Goal: Task Accomplishment & Management: Use online tool/utility

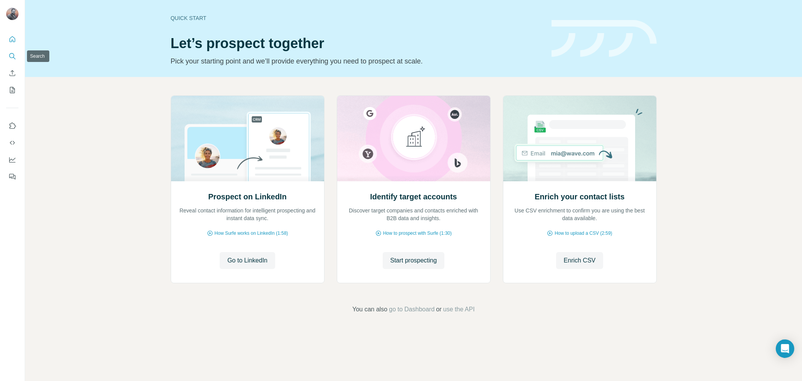
click at [13, 55] on icon "Search" at bounding box center [11, 55] width 5 height 5
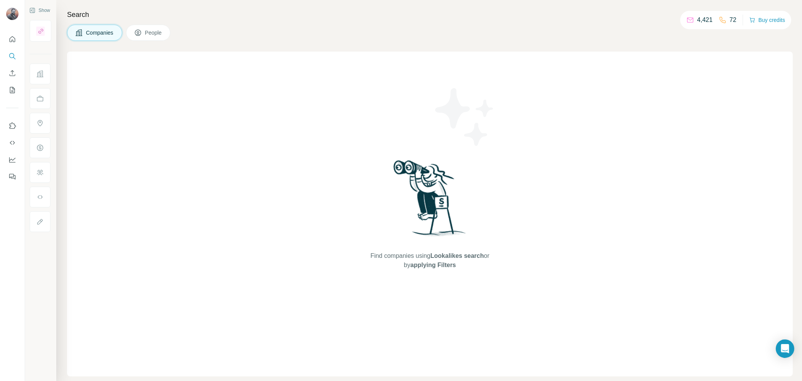
click at [158, 31] on span "People" at bounding box center [154, 33] width 18 height 8
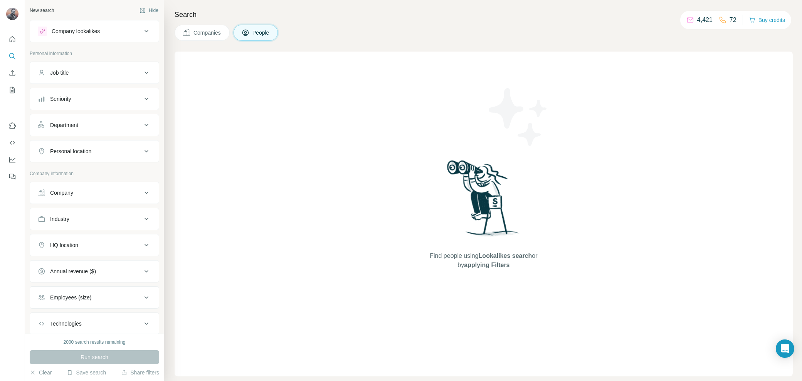
click at [213, 31] on span "Companies" at bounding box center [207, 33] width 28 height 8
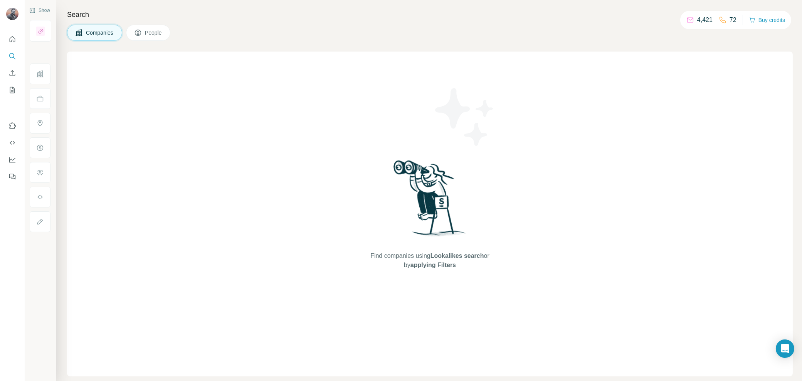
click at [160, 36] on span "People" at bounding box center [154, 33] width 18 height 8
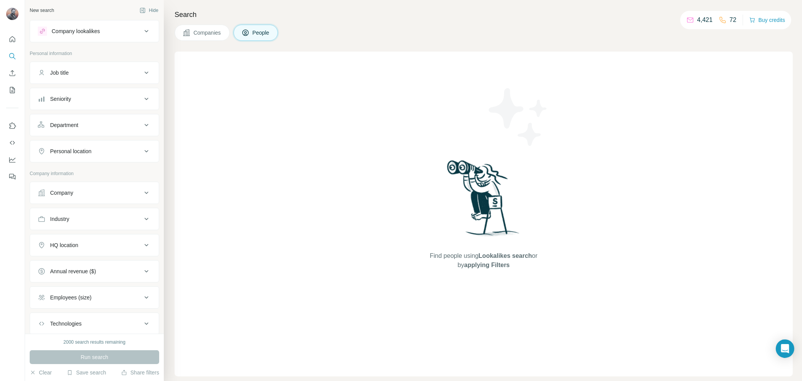
click at [144, 215] on button "Industry" at bounding box center [94, 219] width 129 height 18
click at [102, 234] on input at bounding box center [90, 238] width 95 height 8
click at [68, 225] on button "Industry" at bounding box center [94, 221] width 129 height 22
click at [88, 222] on button "Industry" at bounding box center [94, 219] width 129 height 18
click at [86, 237] on input at bounding box center [90, 238] width 95 height 8
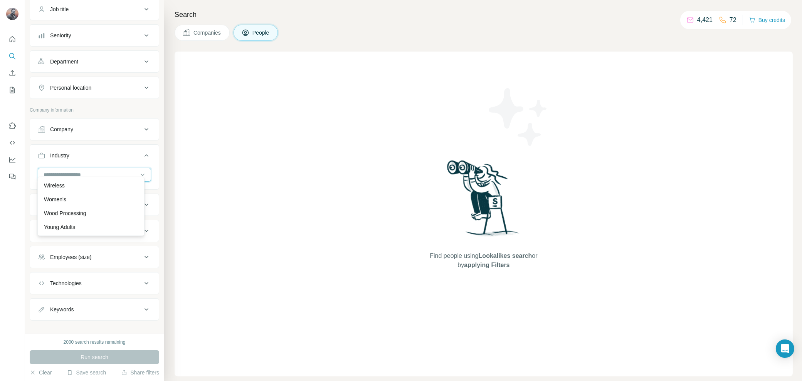
scroll to position [67, 0]
click at [237, 219] on div "Find people using Lookalikes search or by applying Filters" at bounding box center [484, 214] width 618 height 325
click at [119, 302] on div "Keywords" at bounding box center [90, 306] width 104 height 8
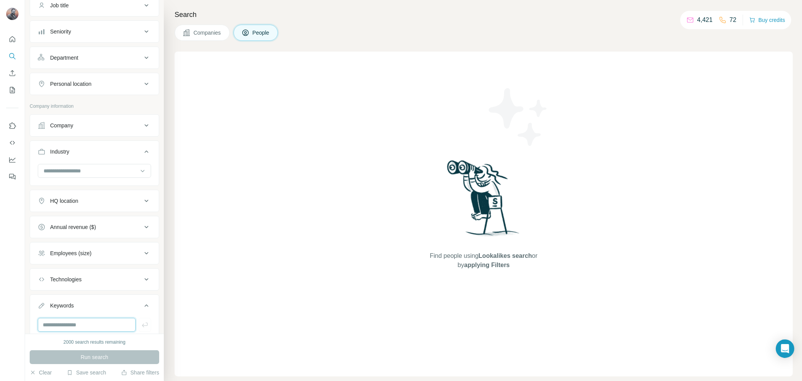
click at [68, 321] on input "text" at bounding box center [87, 325] width 98 height 14
type input "**********"
click at [82, 320] on input "text" at bounding box center [87, 325] width 98 height 14
type input "**********"
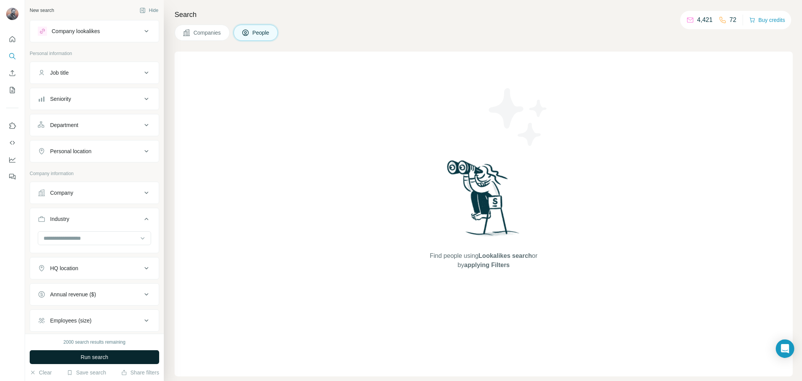
click at [116, 353] on button "Run search" at bounding box center [94, 358] width 129 height 14
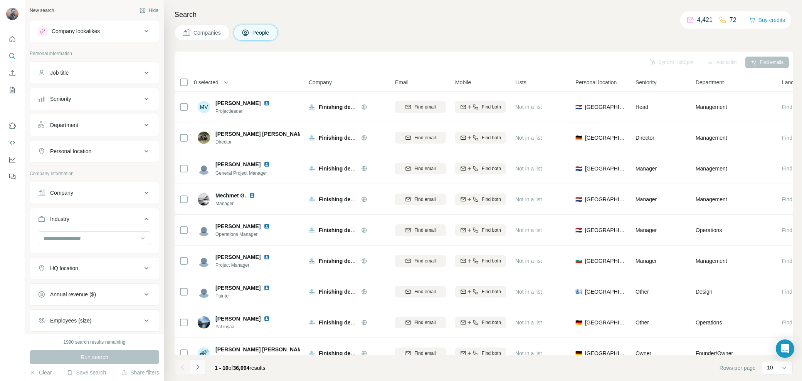
click at [198, 370] on icon "Navigate to next page" at bounding box center [198, 368] width 8 height 8
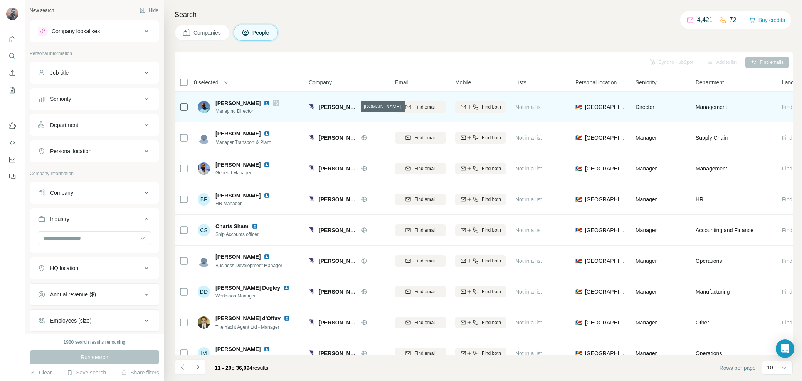
click at [361, 107] on icon at bounding box center [363, 107] width 5 height 0
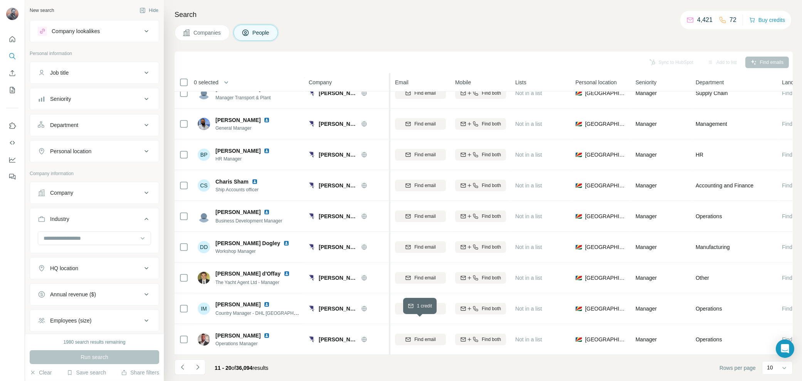
scroll to position [49, 0]
click at [200, 370] on icon "Navigate to next page" at bounding box center [198, 368] width 8 height 8
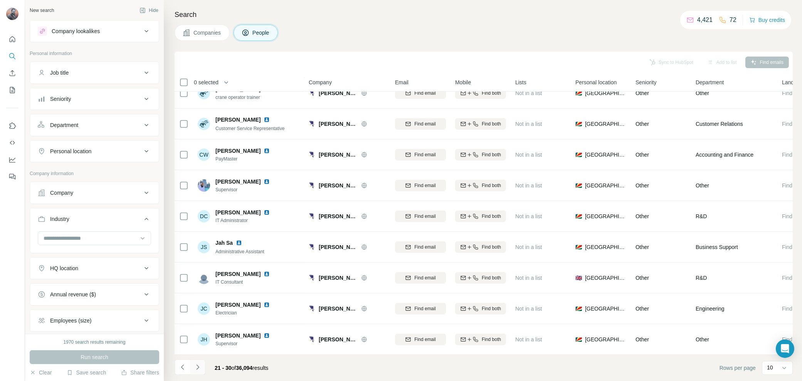
click at [201, 370] on icon "Navigate to next page" at bounding box center [198, 368] width 8 height 8
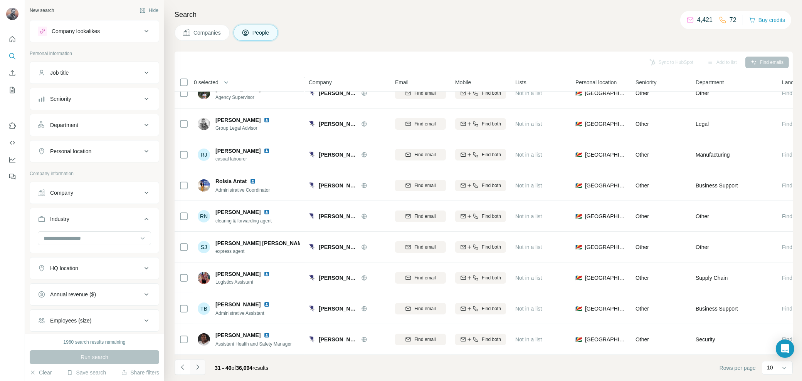
click at [196, 369] on icon "Navigate to next page" at bounding box center [197, 367] width 3 height 5
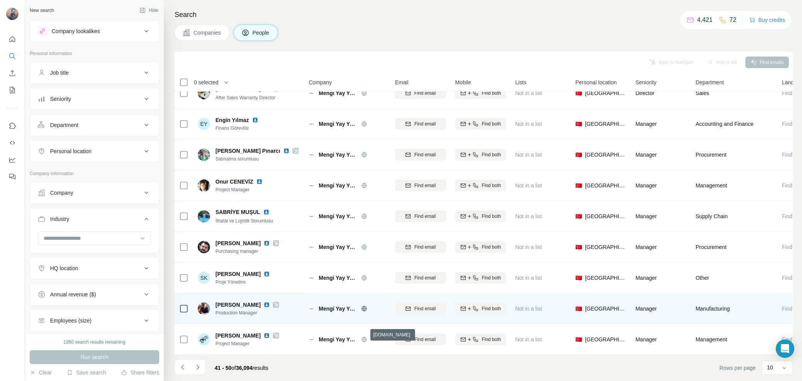
scroll to position [0, 0]
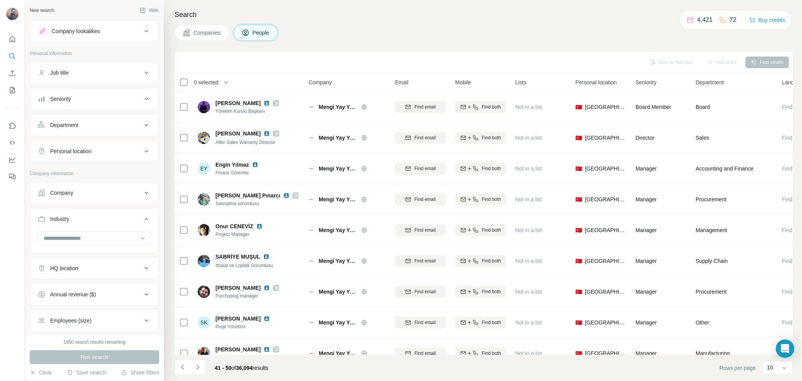
click at [127, 34] on div "Company lookalikes" at bounding box center [90, 31] width 104 height 9
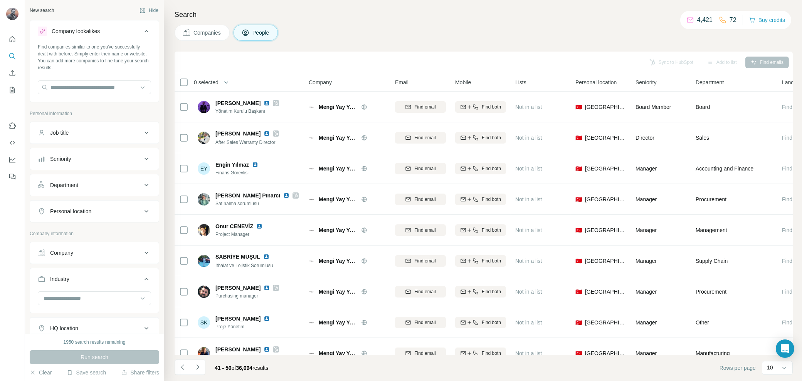
click at [126, 31] on div "Company lookalikes" at bounding box center [90, 31] width 104 height 9
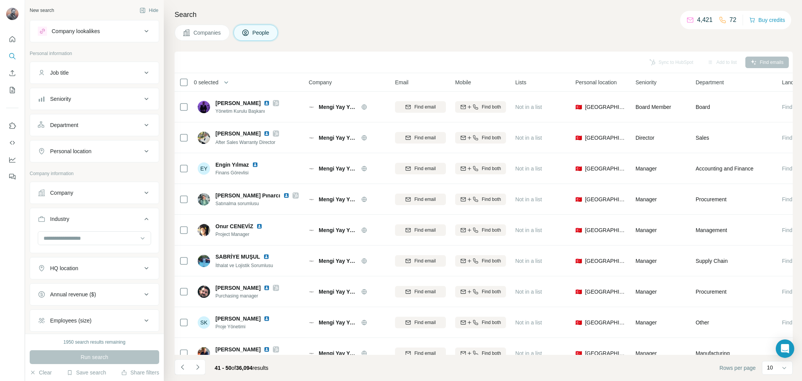
click at [94, 192] on div "Company" at bounding box center [90, 193] width 104 height 8
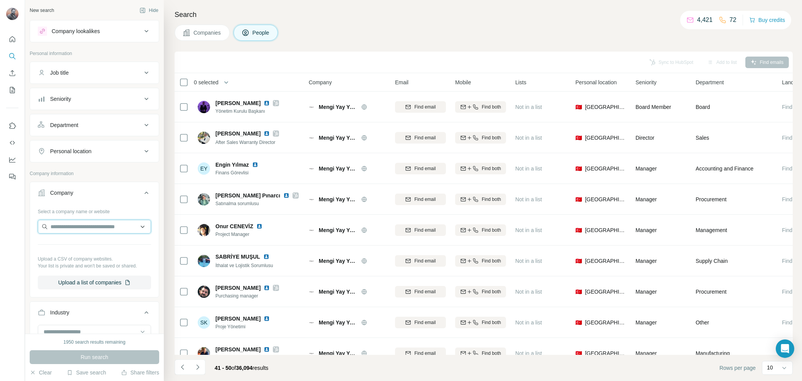
click at [76, 228] on input "text" at bounding box center [94, 227] width 113 height 14
type input "*********"
click at [77, 242] on p "Mengi Yay Yachts" at bounding box center [80, 242] width 42 height 8
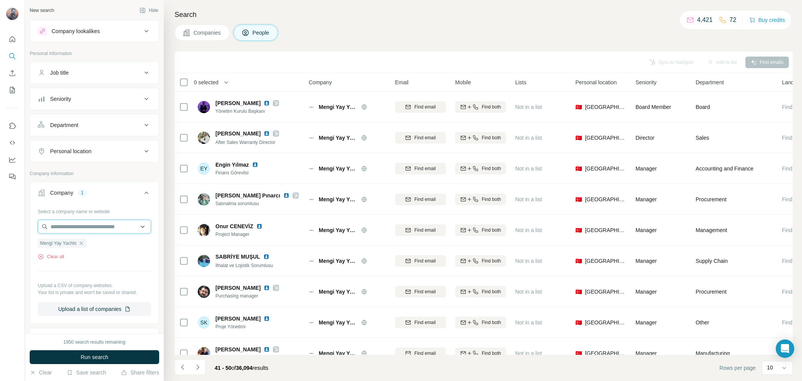
click at [100, 223] on input "text" at bounding box center [94, 227] width 113 height 14
type input "**********"
click at [94, 249] on p "turquoiseyachts.com" at bounding box center [79, 249] width 41 height 7
click at [113, 227] on input "text" at bounding box center [94, 227] width 113 height 14
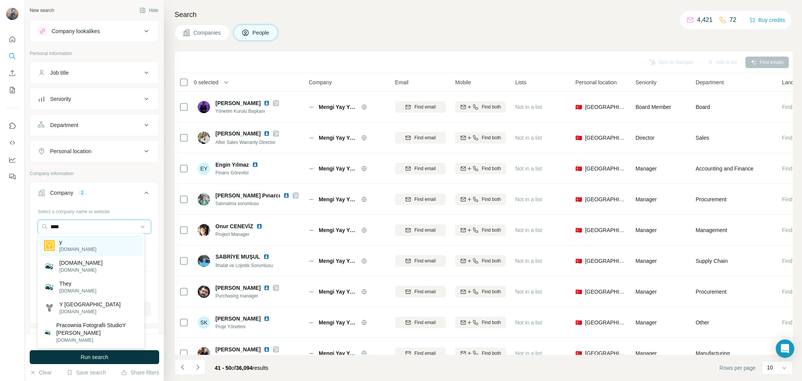
type input "****"
click at [108, 238] on div "y y.co" at bounding box center [90, 245] width 103 height 21
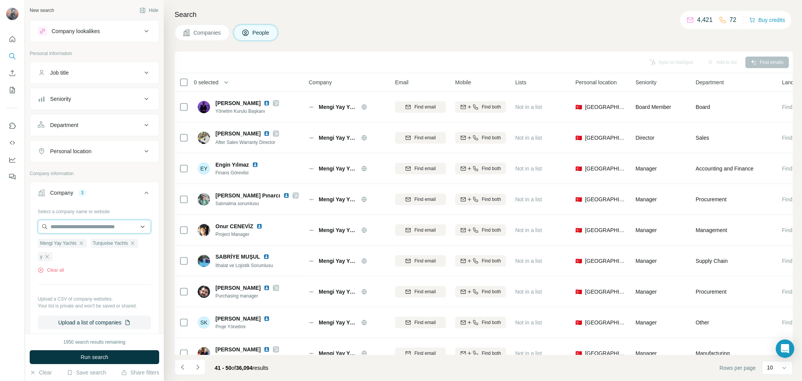
click at [102, 225] on input "text" at bounding box center [94, 227] width 113 height 14
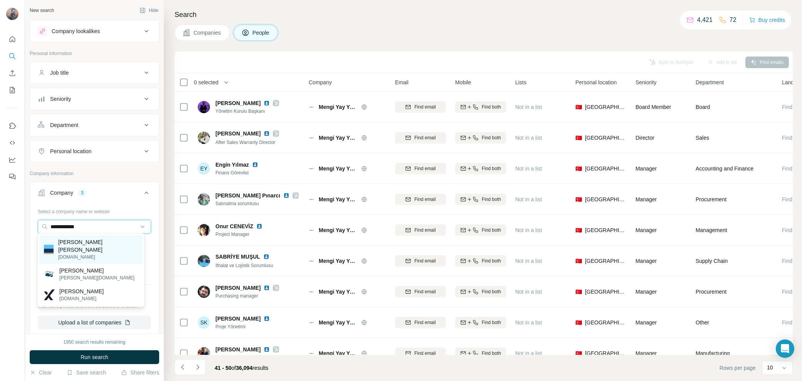
type input "**********"
click at [99, 241] on div "Hill Robinson hillrobinson.com" at bounding box center [90, 249] width 103 height 29
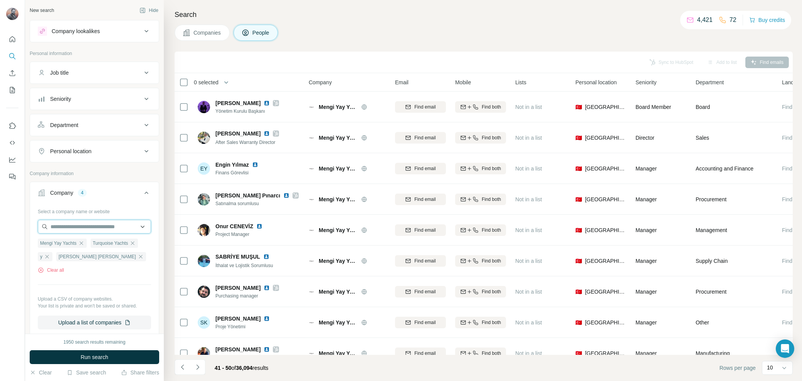
click at [102, 224] on input "text" at bounding box center [94, 227] width 113 height 14
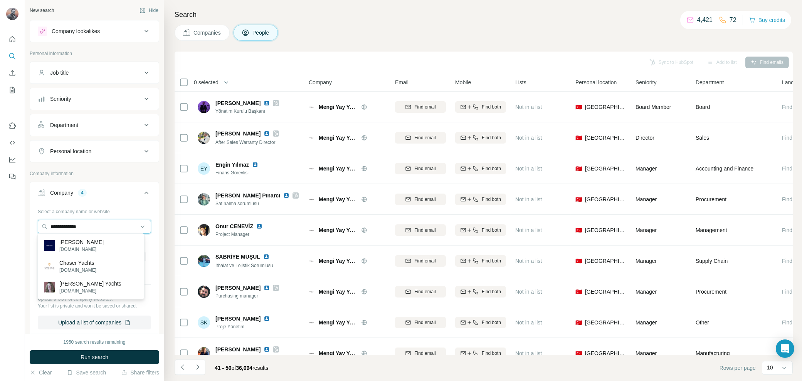
type input "**********"
click at [96, 239] on p "[PERSON_NAME]" at bounding box center [81, 242] width 44 height 8
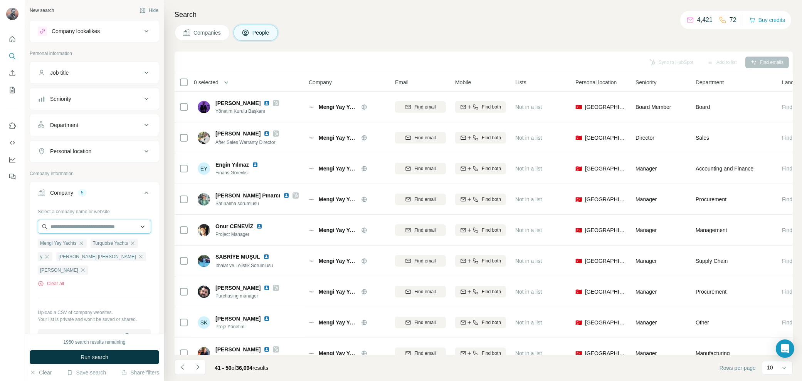
click at [101, 224] on input "text" at bounding box center [94, 227] width 113 height 14
click at [101, 223] on input "text" at bounding box center [94, 227] width 113 height 14
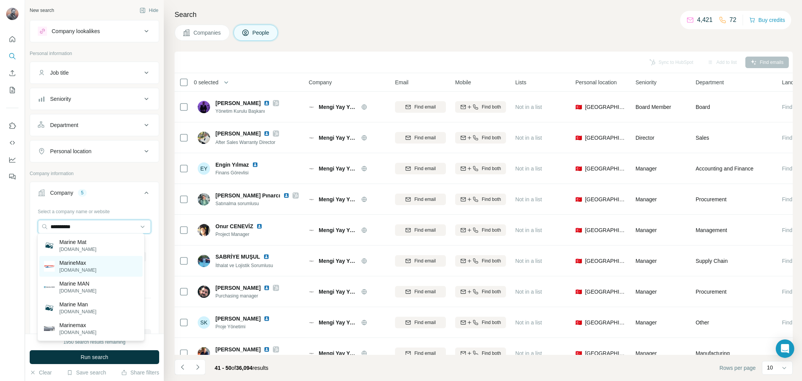
type input "**********"
click at [99, 263] on div "MarineMax marinemax.com" at bounding box center [90, 266] width 103 height 21
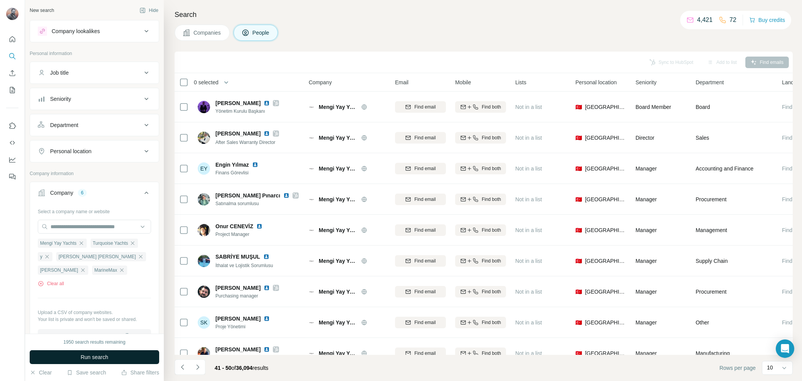
click at [106, 358] on span "Run search" at bounding box center [95, 358] width 28 height 8
click at [86, 241] on div "Mengi Yay Yachts" at bounding box center [62, 243] width 49 height 9
click at [83, 242] on icon "button" at bounding box center [80, 243] width 3 height 3
click at [82, 242] on icon "button" at bounding box center [80, 243] width 6 height 6
click at [116, 354] on button "Run search" at bounding box center [94, 358] width 129 height 14
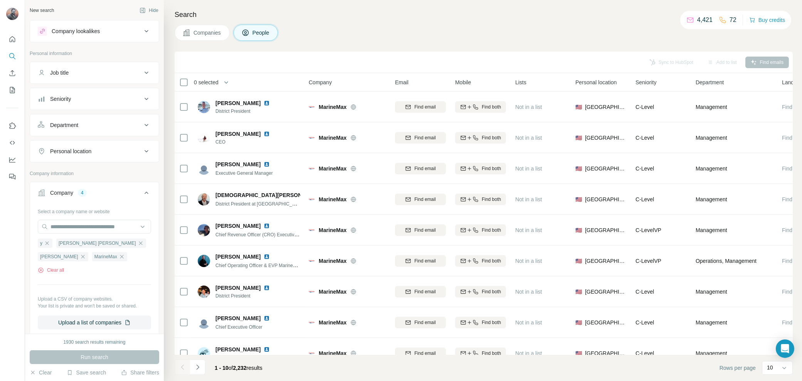
drag, startPoint x: 71, startPoint y: 254, endPoint x: 85, endPoint y: 258, distance: 14.3
click at [119, 254] on icon "button" at bounding box center [122, 257] width 6 height 6
click at [107, 355] on span "Run search" at bounding box center [95, 358] width 28 height 8
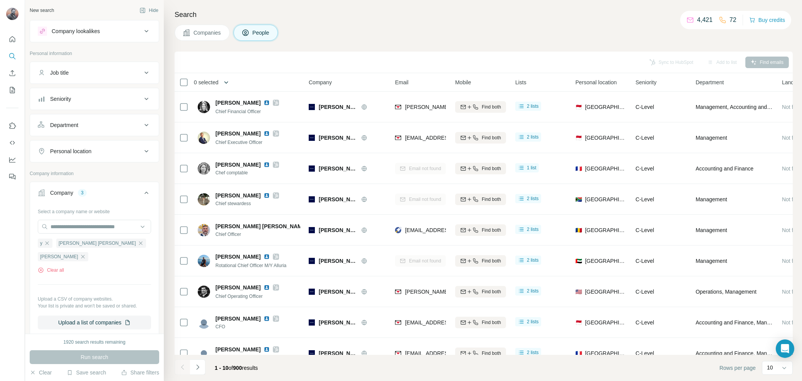
click at [227, 82] on icon "button" at bounding box center [226, 83] width 8 height 8
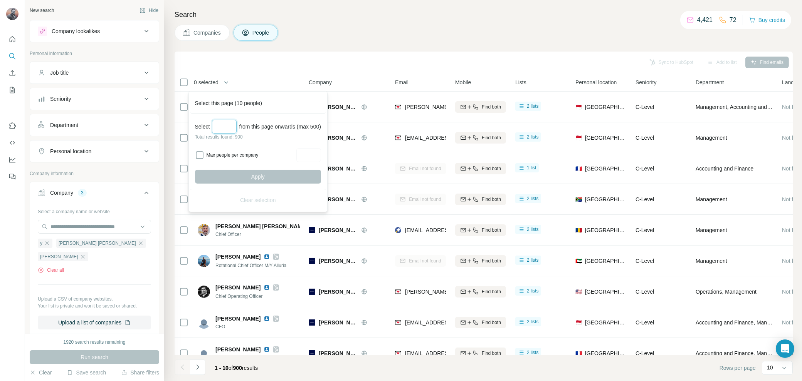
click at [226, 125] on input "Select a number (up to 500)" at bounding box center [224, 127] width 25 height 14
type input "***"
click at [272, 178] on button "Apply" at bounding box center [258, 177] width 126 height 14
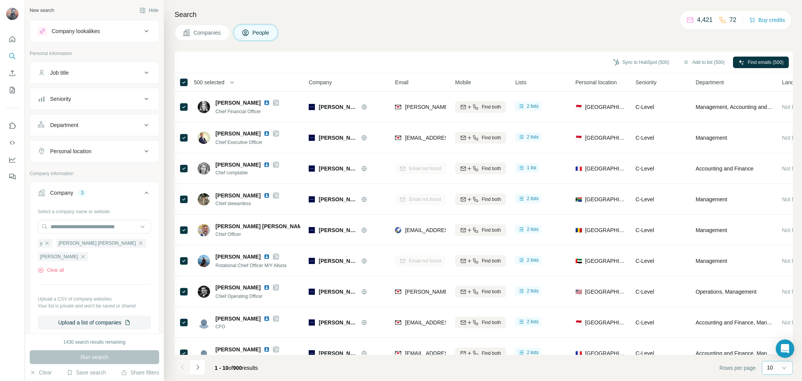
click at [777, 368] on div "10" at bounding box center [776, 368] width 19 height 8
click at [774, 310] on p "60" at bounding box center [771, 310] width 6 height 8
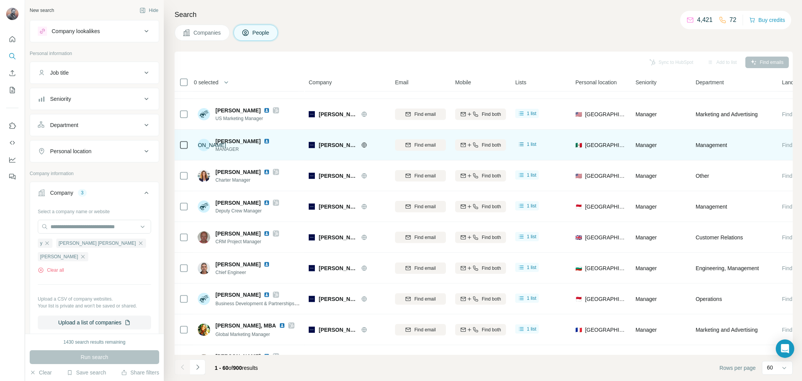
scroll to position [1590, 0]
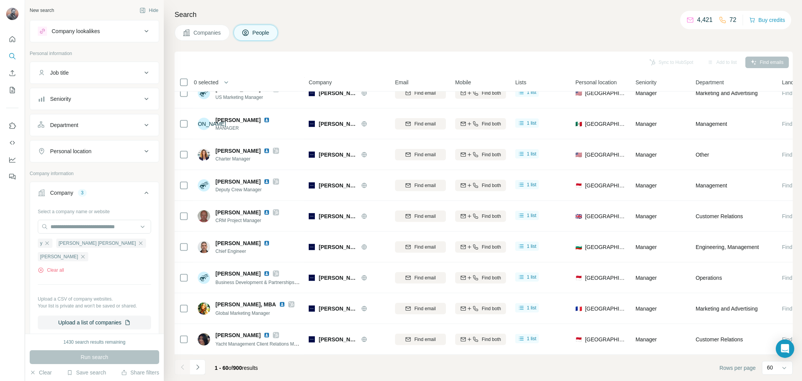
click at [207, 82] on span "0 selected" at bounding box center [206, 83] width 25 height 8
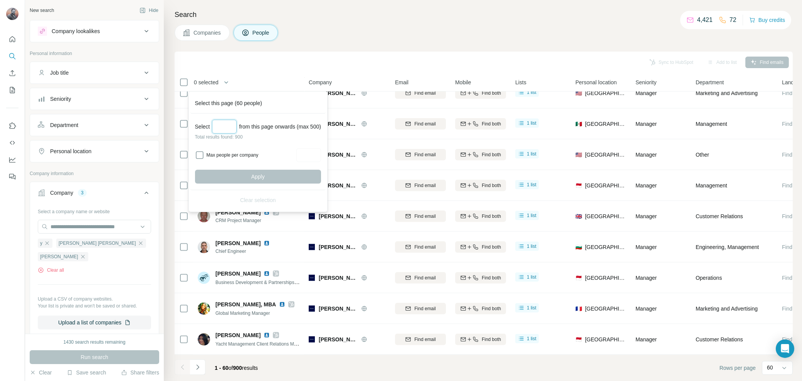
click at [225, 128] on input "Select a number (up to 500)" at bounding box center [224, 127] width 25 height 14
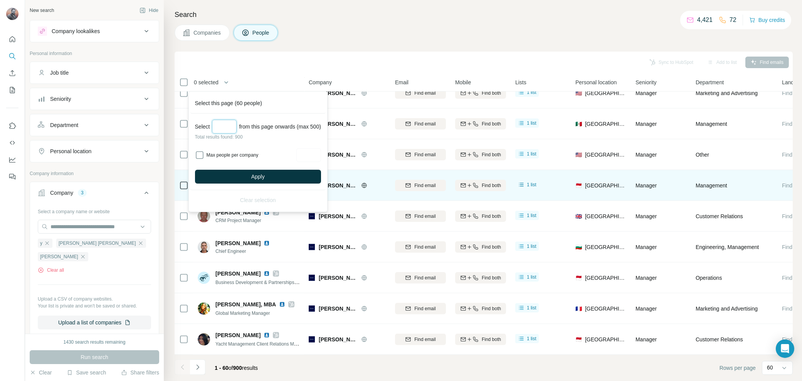
type input "***"
click at [265, 173] on span "Apply" at bounding box center [257, 177] width 13 height 8
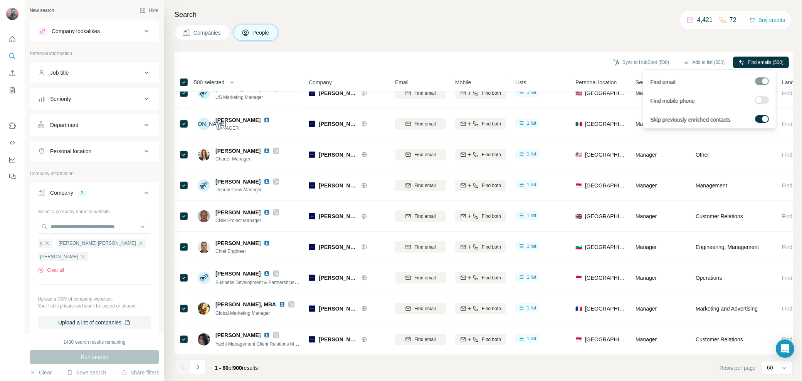
drag, startPoint x: 759, startPoint y: 62, endPoint x: 758, endPoint y: 68, distance: 6.3
click at [759, 62] on span "Find emails (500)" at bounding box center [765, 62] width 36 height 7
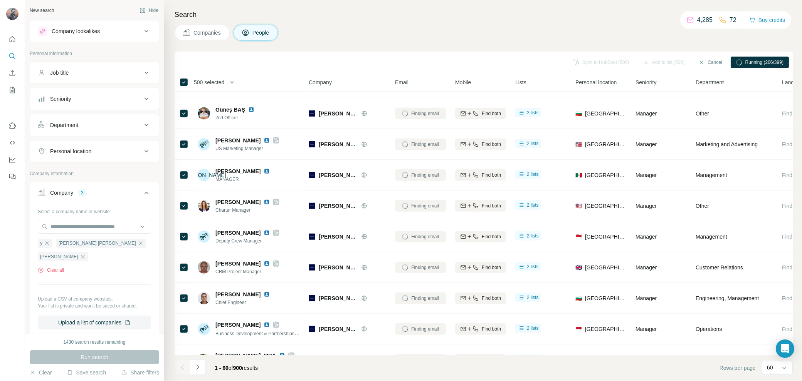
scroll to position [1590, 0]
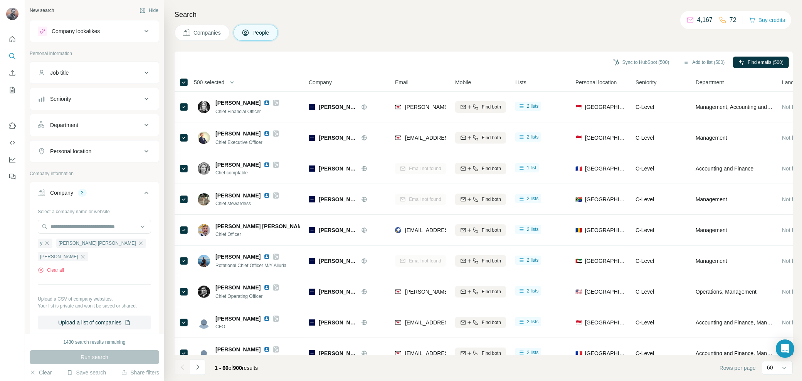
scroll to position [8635, 0]
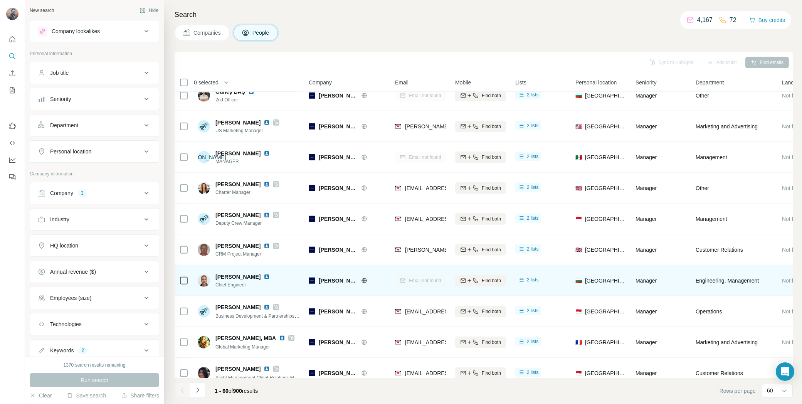
scroll to position [1568, 0]
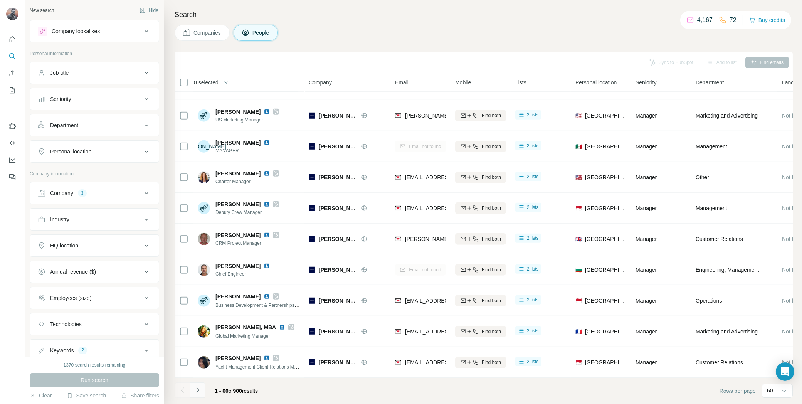
click at [201, 389] on icon "Navigate to next page" at bounding box center [198, 390] width 8 height 8
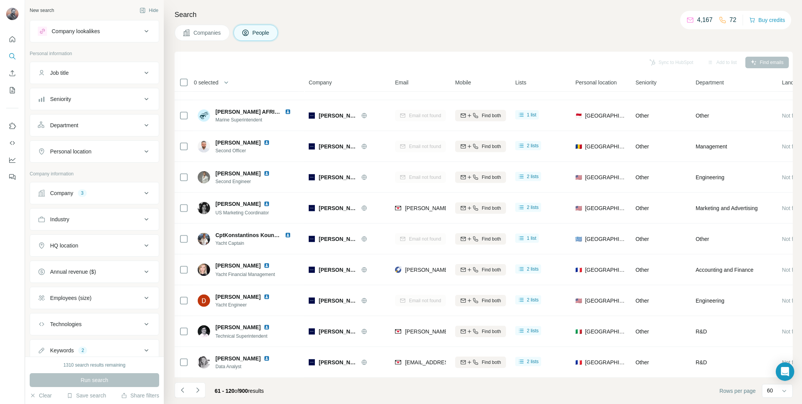
click at [179, 390] on icon "Navigate to previous page" at bounding box center [183, 390] width 8 height 8
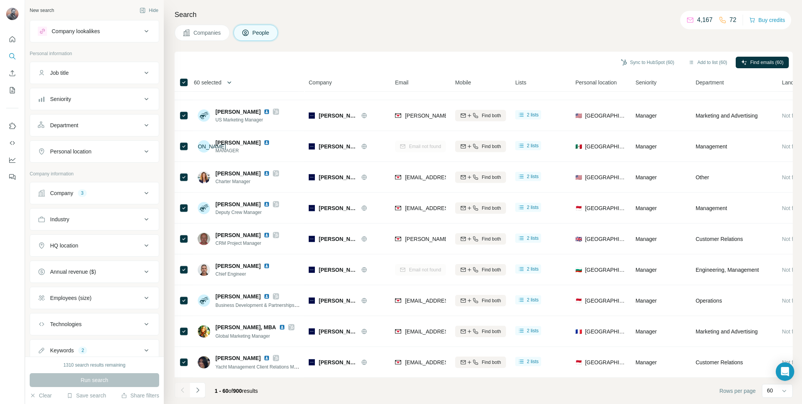
click at [230, 82] on icon "button" at bounding box center [229, 82] width 4 height 2
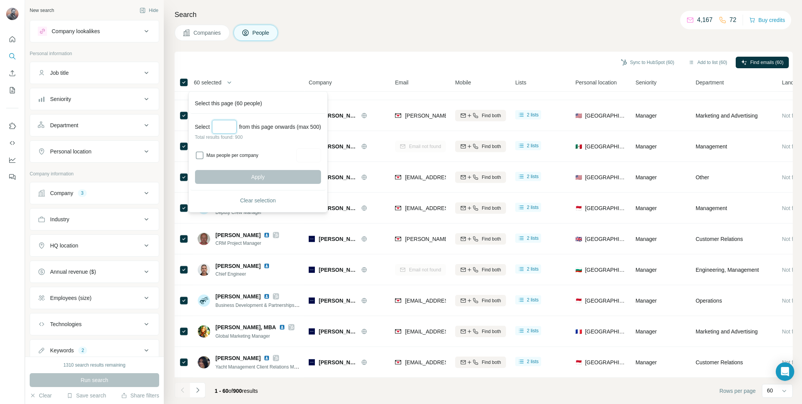
click at [223, 129] on input "Select a number (up to 500)" at bounding box center [224, 127] width 25 height 14
type input "***"
click at [258, 180] on span "Apply" at bounding box center [257, 177] width 13 height 8
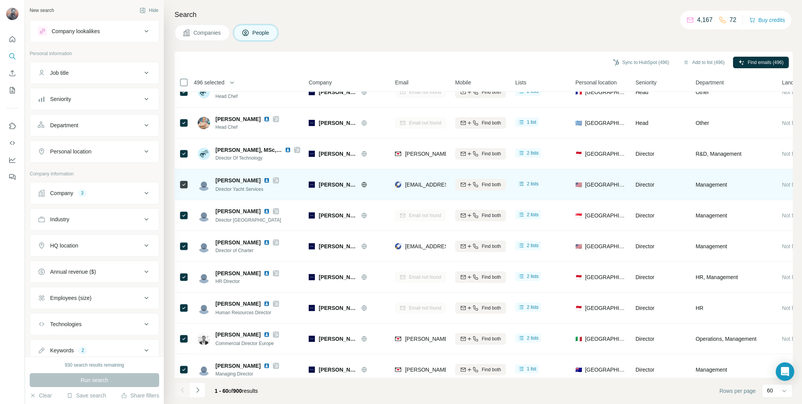
scroll to position [529, 0]
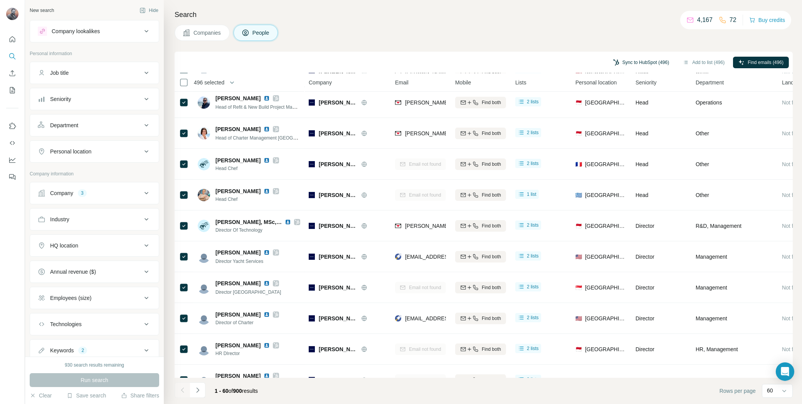
click at [646, 64] on button "Sync to HubSpot (496)" at bounding box center [641, 63] width 67 height 12
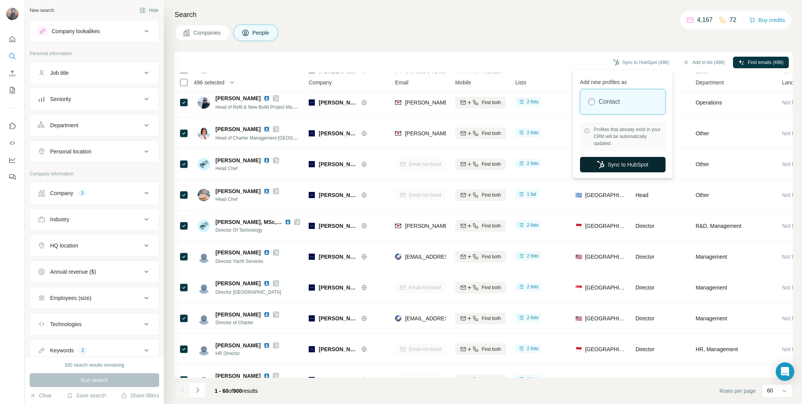
click at [619, 164] on button "Sync to HubSpot" at bounding box center [623, 164] width 86 height 15
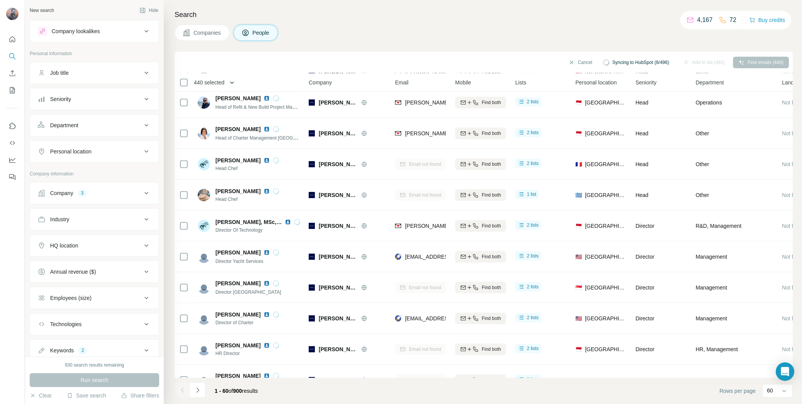
click at [228, 79] on button "button" at bounding box center [231, 82] width 15 height 15
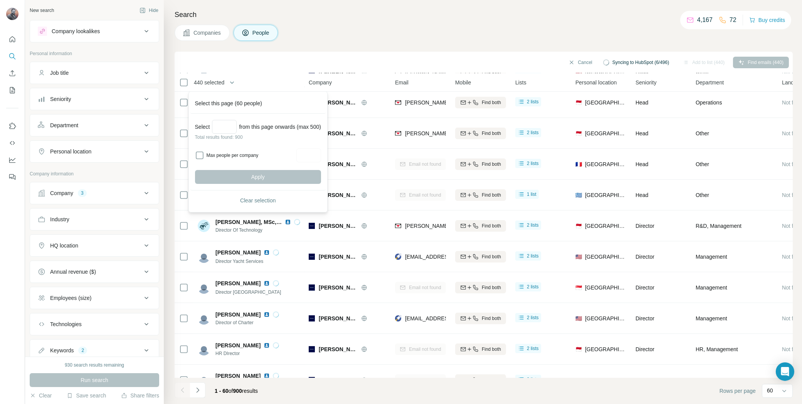
click at [222, 62] on div "Cancel Syncing to HubSpot (6/496) Add to list (440) Find emails (440)" at bounding box center [483, 61] width 610 height 13
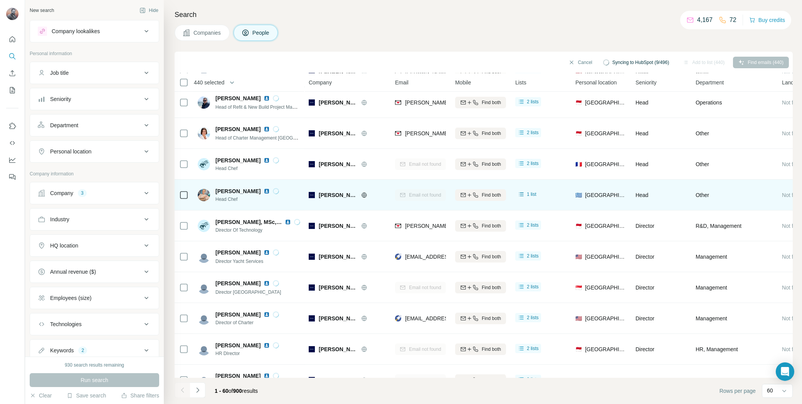
drag, startPoint x: 200, startPoint y: 385, endPoint x: 245, endPoint y: 205, distance: 185.5
click at [200, 385] on button "Navigate to next page" at bounding box center [197, 389] width 15 height 15
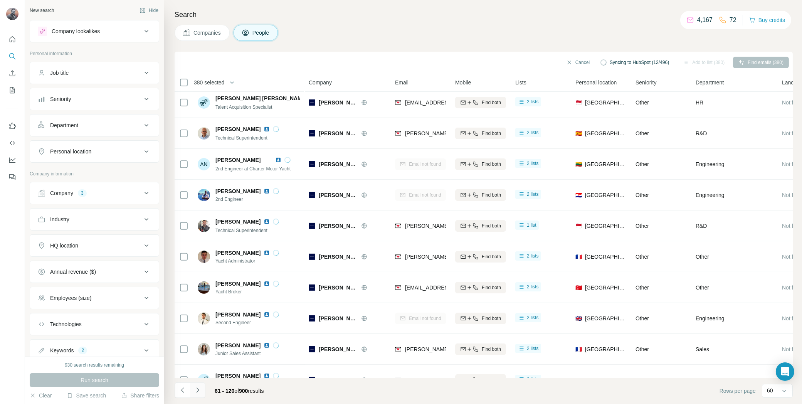
click at [200, 388] on icon "Navigate to next page" at bounding box center [198, 390] width 8 height 8
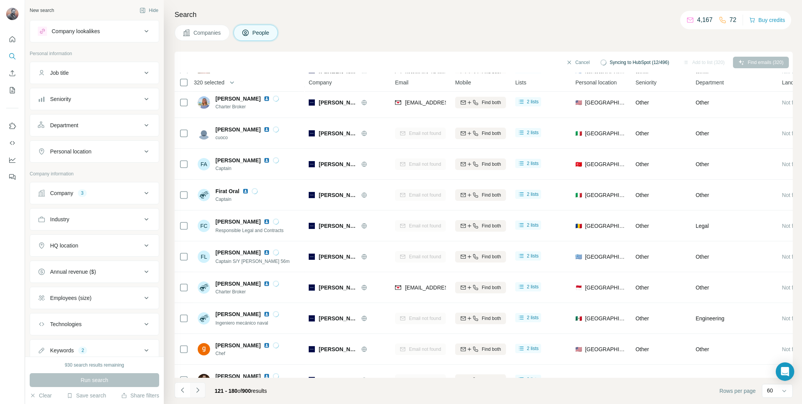
click at [200, 394] on button "Navigate to next page" at bounding box center [197, 389] width 15 height 15
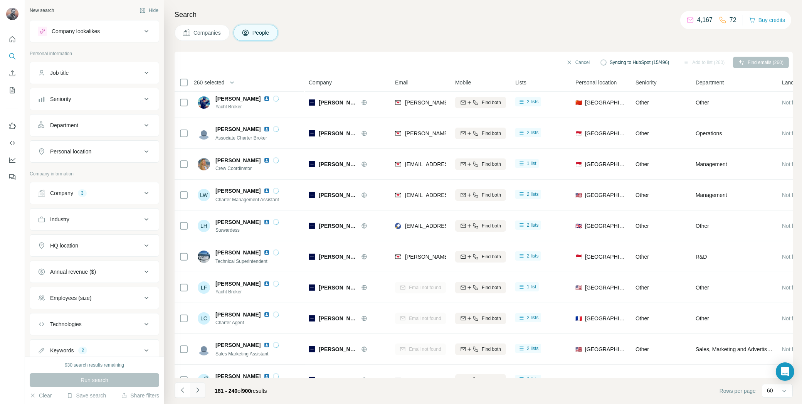
click at [200, 392] on icon "Navigate to next page" at bounding box center [198, 390] width 8 height 8
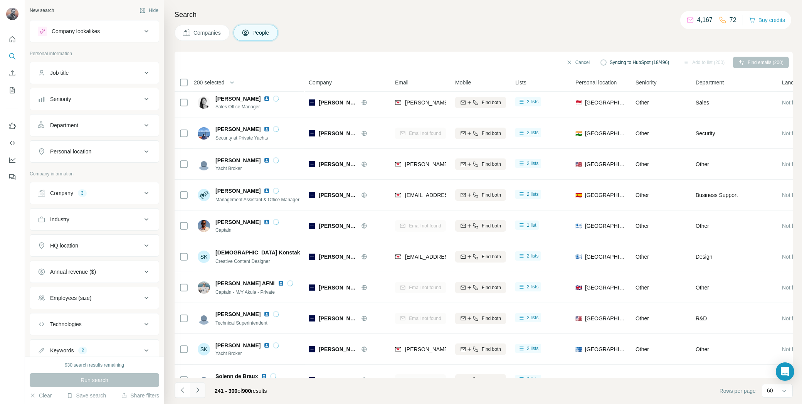
click at [197, 388] on icon "Navigate to next page" at bounding box center [198, 390] width 8 height 8
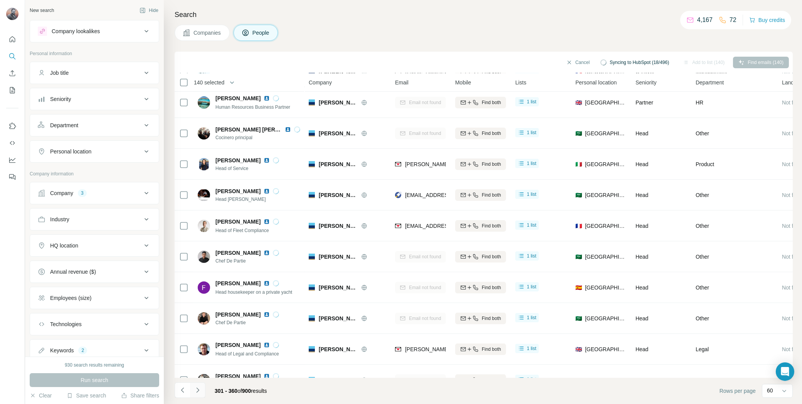
click at [198, 389] on icon "Navigate to next page" at bounding box center [198, 390] width 8 height 8
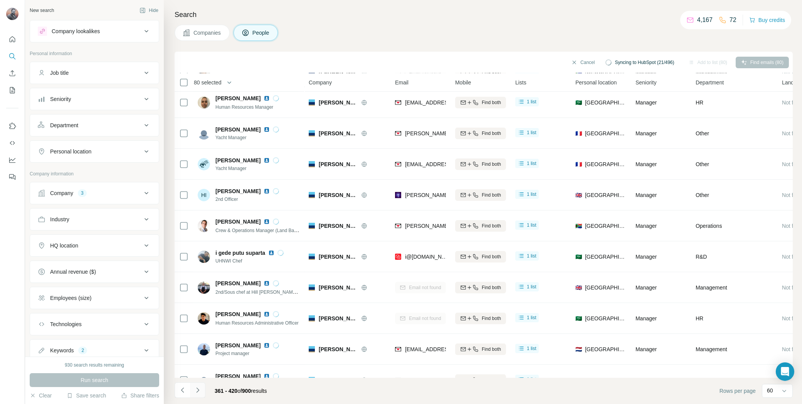
click at [198, 388] on icon "Navigate to next page" at bounding box center [198, 390] width 8 height 8
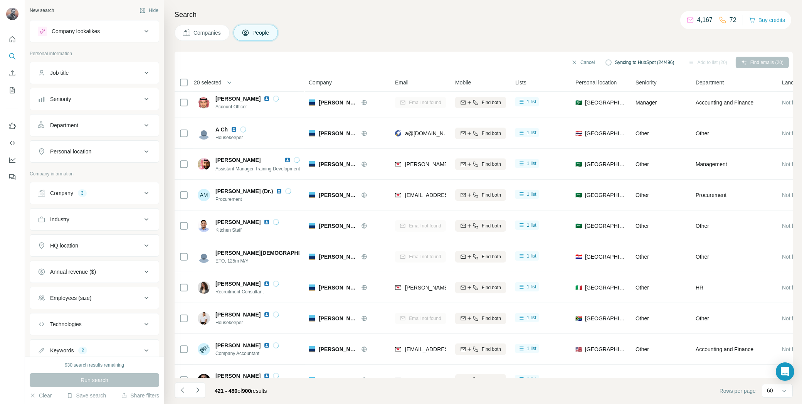
click at [204, 386] on button "Navigate to next page" at bounding box center [197, 389] width 15 height 15
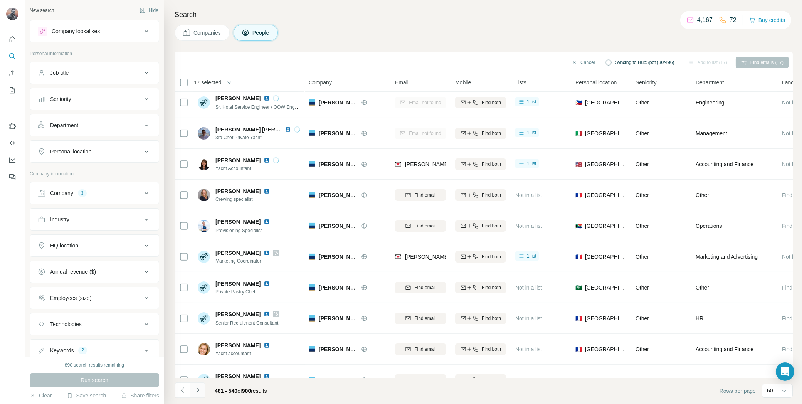
click at [204, 396] on button "Navigate to next page" at bounding box center [197, 389] width 15 height 15
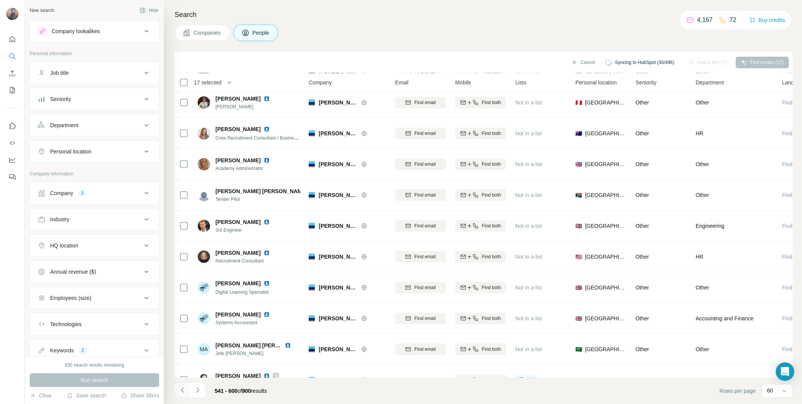
click at [183, 389] on icon "Navigate to previous page" at bounding box center [183, 390] width 8 height 8
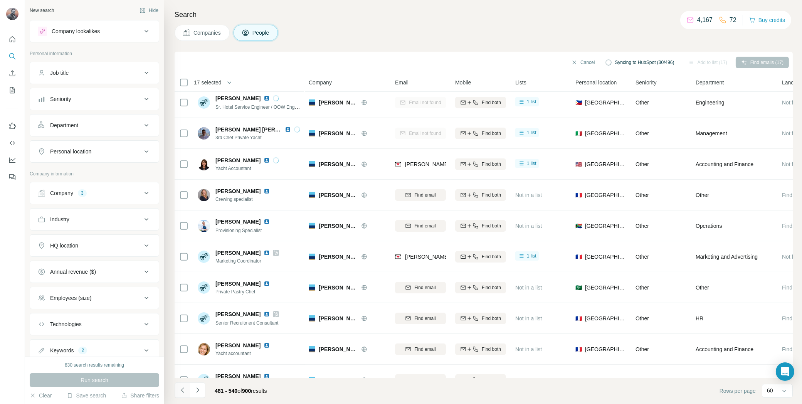
click at [183, 389] on icon "Navigate to previous page" at bounding box center [183, 390] width 8 height 8
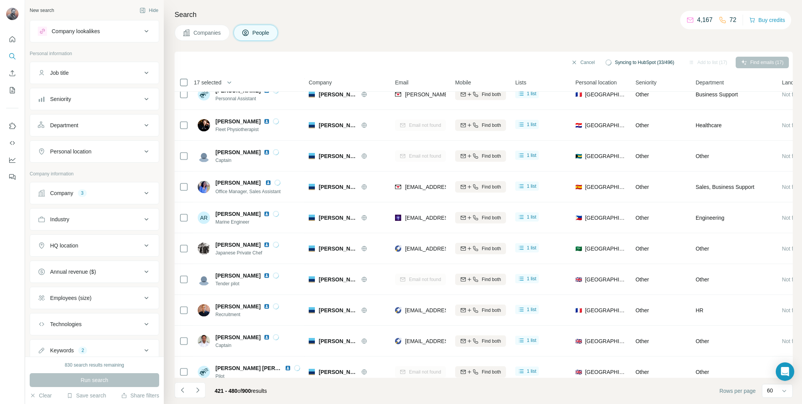
scroll to position [1417, 0]
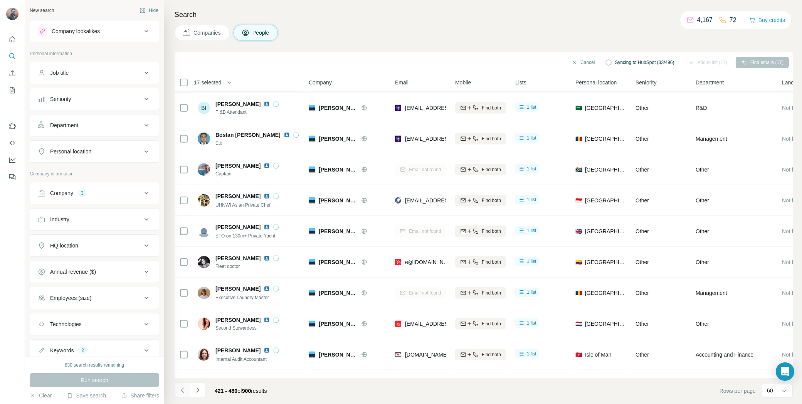
click at [184, 391] on icon "Navigate to previous page" at bounding box center [183, 390] width 8 height 8
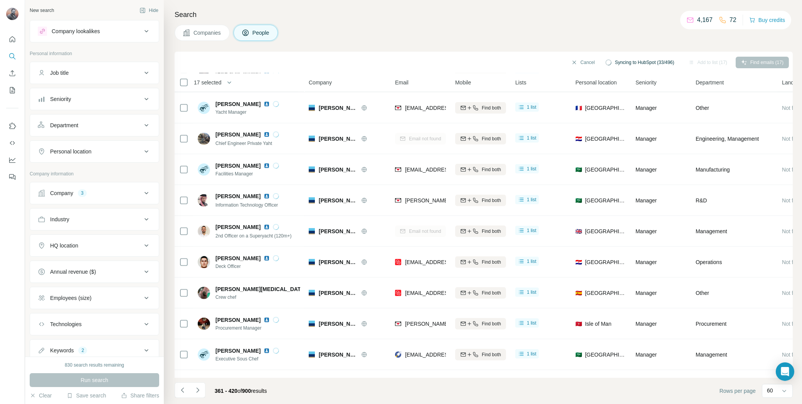
scroll to position [1568, 0]
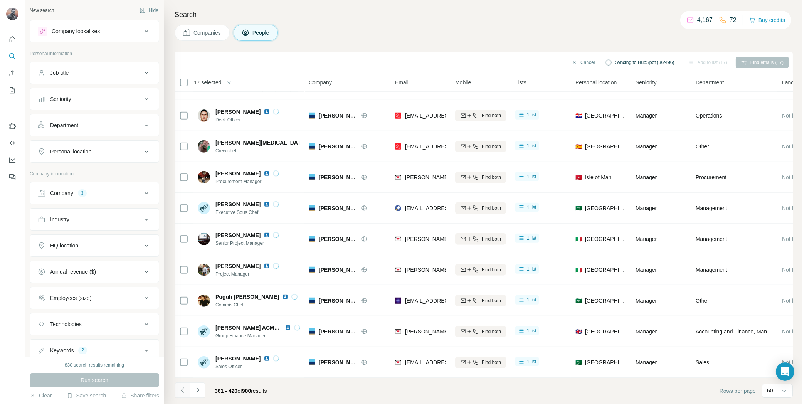
click at [185, 392] on icon "Navigate to previous page" at bounding box center [183, 390] width 8 height 8
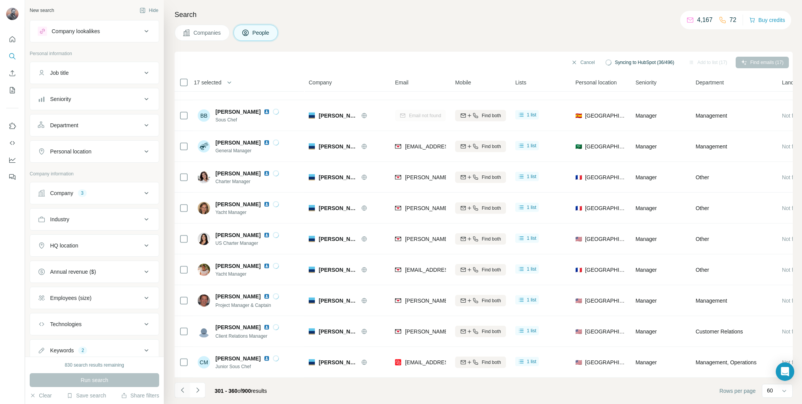
click at [185, 392] on icon "Navigate to previous page" at bounding box center [183, 390] width 8 height 8
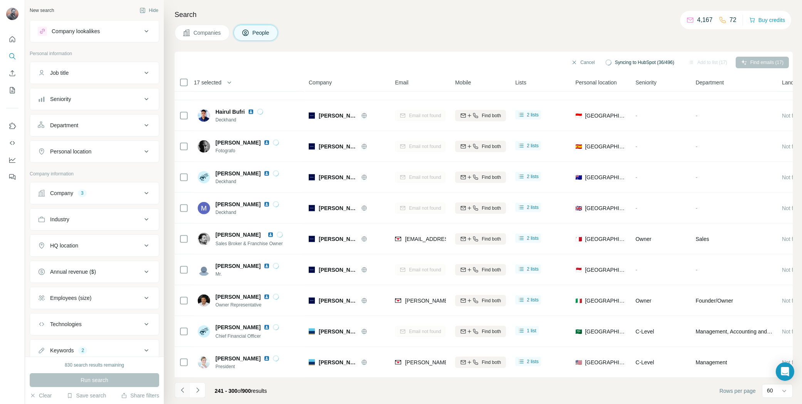
click at [185, 392] on icon "Navigate to previous page" at bounding box center [183, 390] width 8 height 8
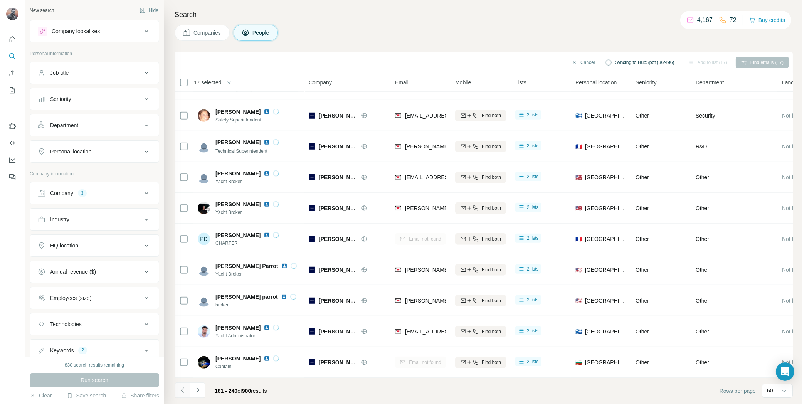
click at [185, 392] on icon "Navigate to previous page" at bounding box center [183, 390] width 8 height 8
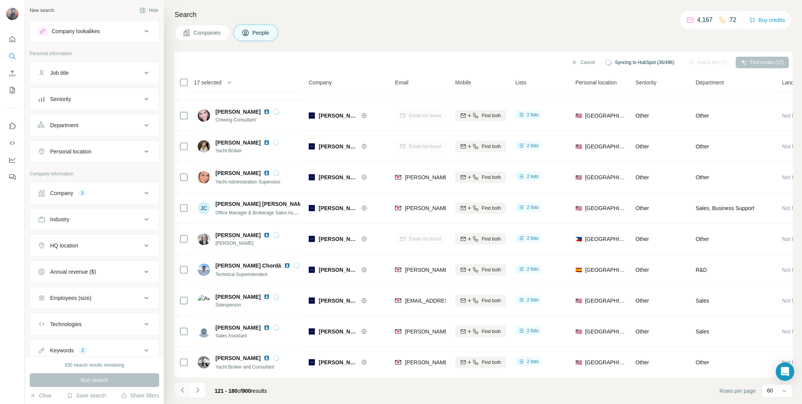
click at [185, 392] on icon "Navigate to previous page" at bounding box center [183, 390] width 8 height 8
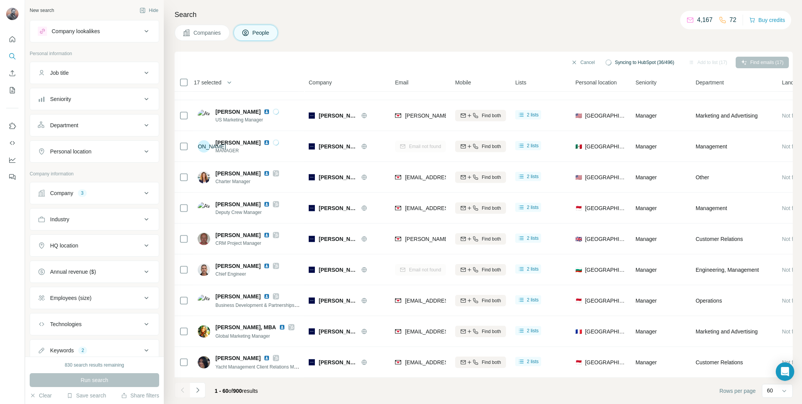
click at [185, 392] on div at bounding box center [182, 389] width 15 height 15
click at [198, 393] on icon "Navigate to next page" at bounding box center [198, 390] width 8 height 8
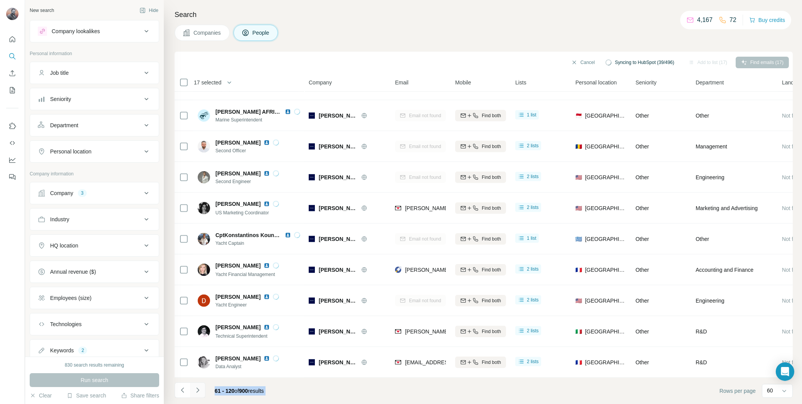
click at [199, 391] on icon "Navigate to next page" at bounding box center [198, 390] width 8 height 8
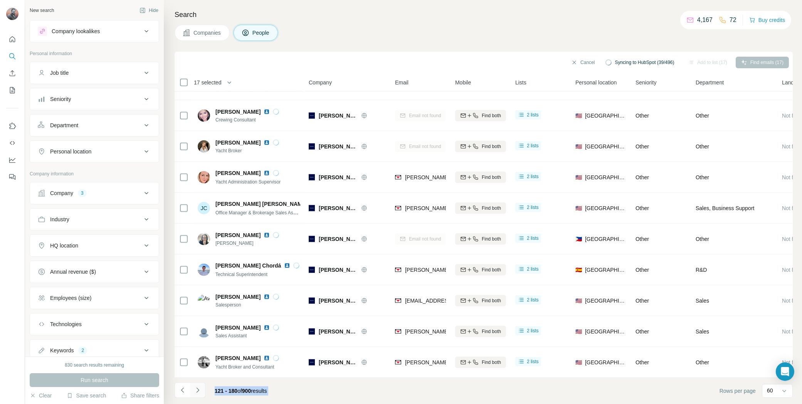
click at [199, 391] on icon "Navigate to next page" at bounding box center [198, 390] width 8 height 8
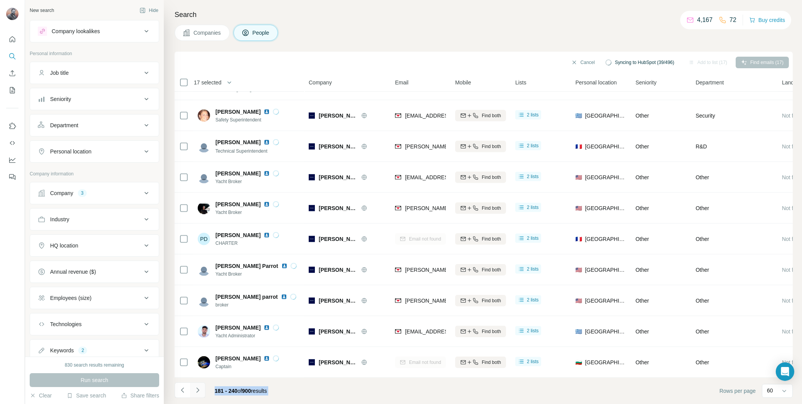
click at [199, 391] on icon "Navigate to next page" at bounding box center [198, 390] width 8 height 8
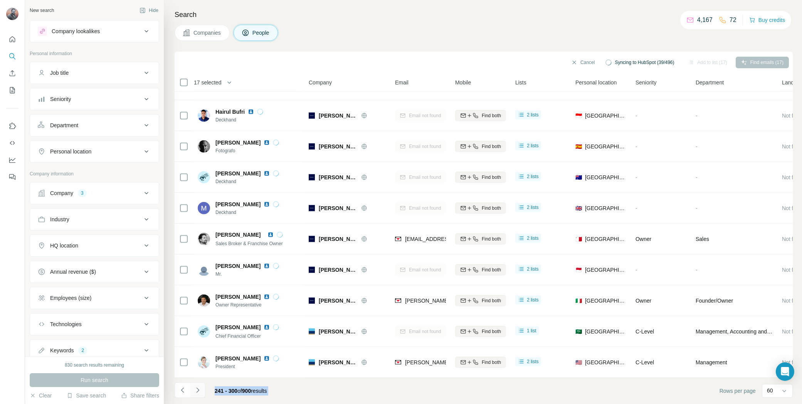
click at [199, 391] on icon "Navigate to next page" at bounding box center [198, 390] width 8 height 8
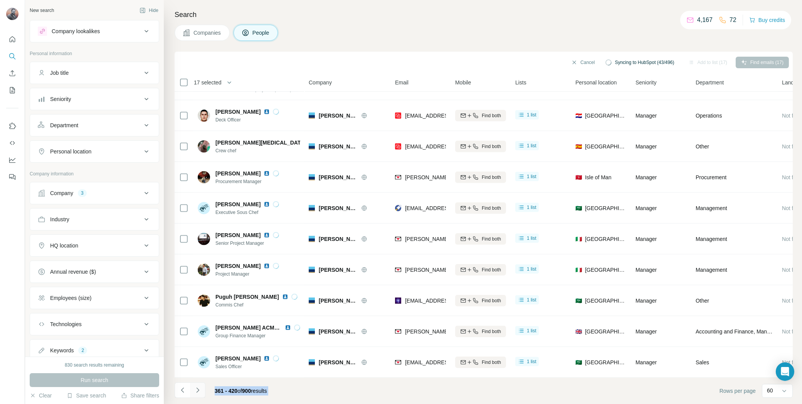
click at [199, 391] on icon "Navigate to next page" at bounding box center [198, 390] width 8 height 8
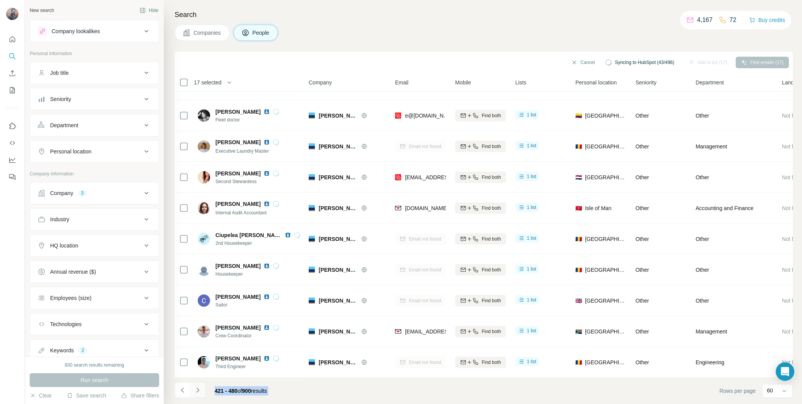
click at [199, 391] on icon "Navigate to next page" at bounding box center [198, 390] width 8 height 8
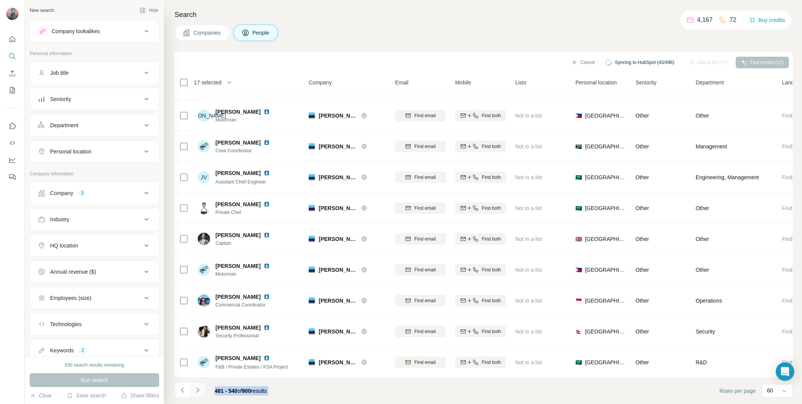
click at [199, 391] on icon "Navigate to next page" at bounding box center [198, 390] width 8 height 8
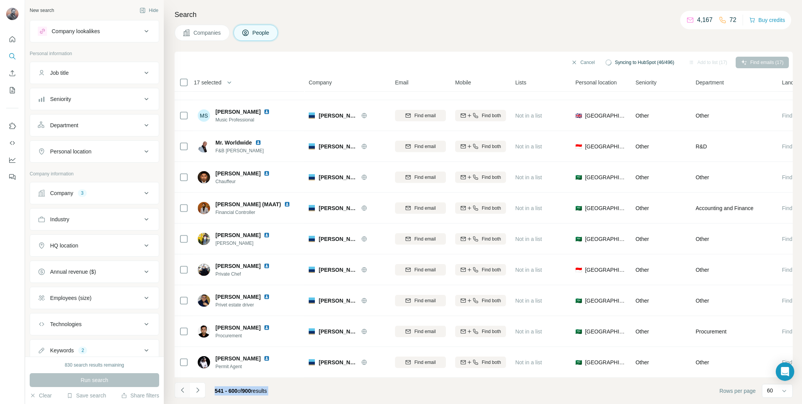
click at [182, 389] on icon "Navigate to previous page" at bounding box center [183, 390] width 8 height 8
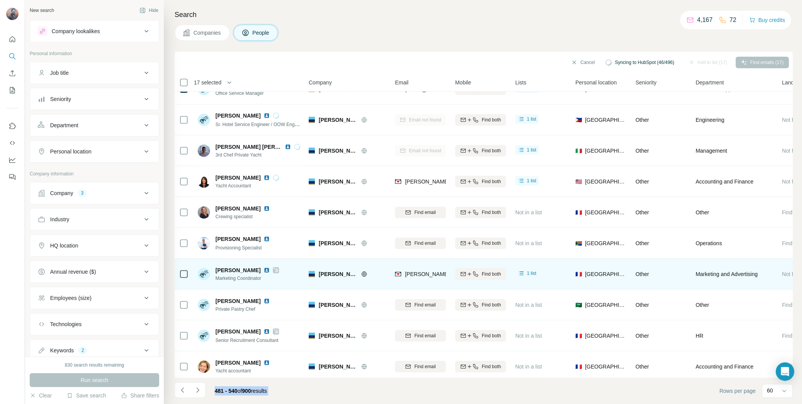
scroll to position [517, 0]
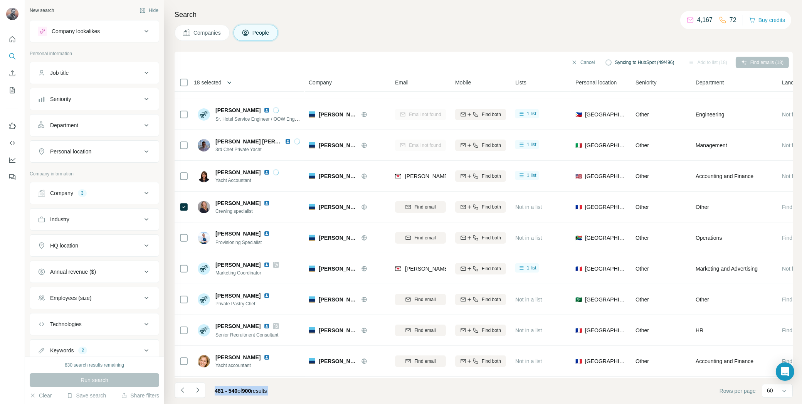
click at [230, 79] on icon "button" at bounding box center [229, 83] width 8 height 8
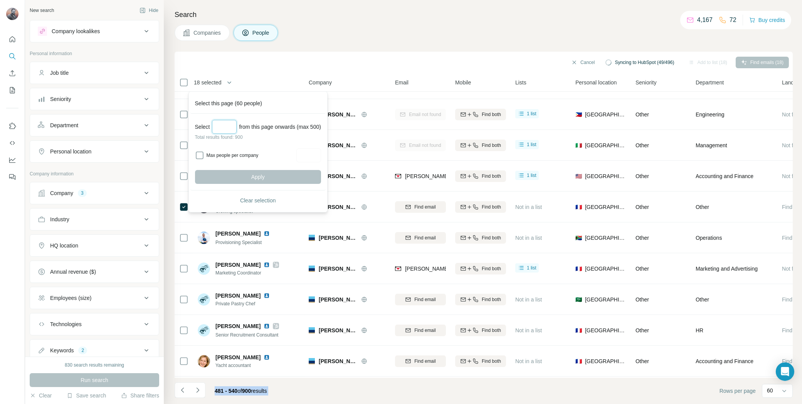
click at [225, 128] on input "Select a number (up to 500)" at bounding box center [224, 127] width 25 height 14
type input "***"
click at [273, 176] on button "Apply" at bounding box center [258, 177] width 126 height 14
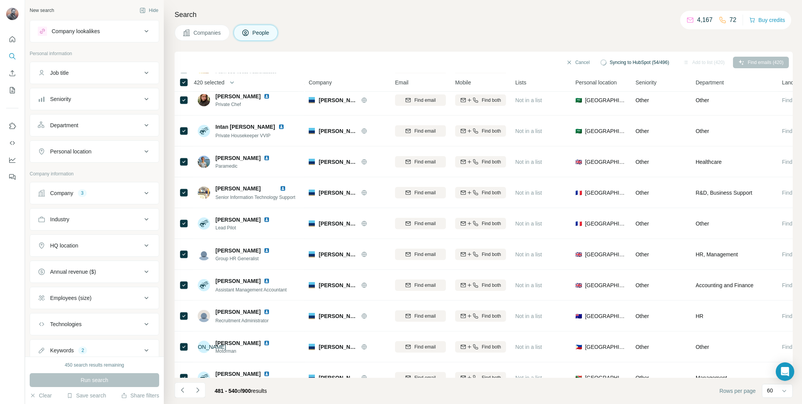
scroll to position [1568, 0]
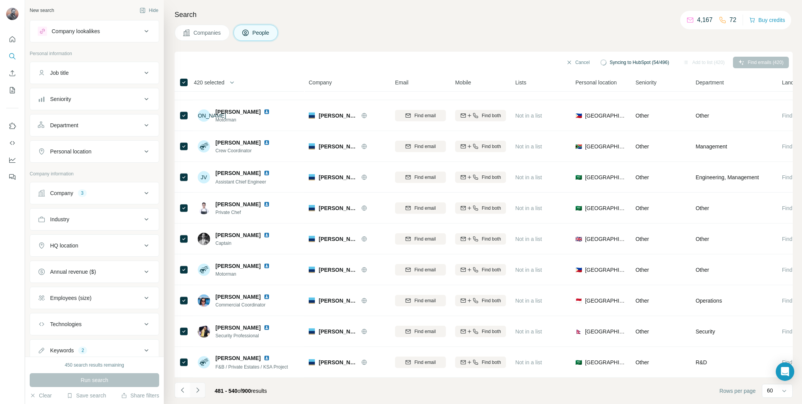
click at [195, 386] on icon "Navigate to next page" at bounding box center [198, 390] width 8 height 8
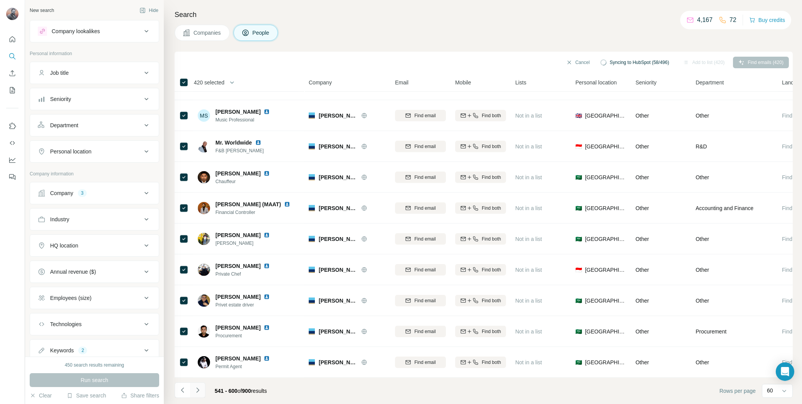
click at [199, 388] on icon "Navigate to next page" at bounding box center [198, 390] width 8 height 8
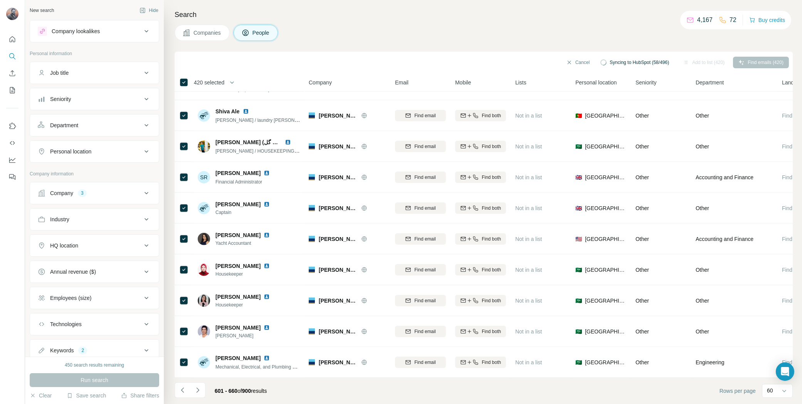
click at [199, 388] on icon "Navigate to next page" at bounding box center [198, 390] width 8 height 8
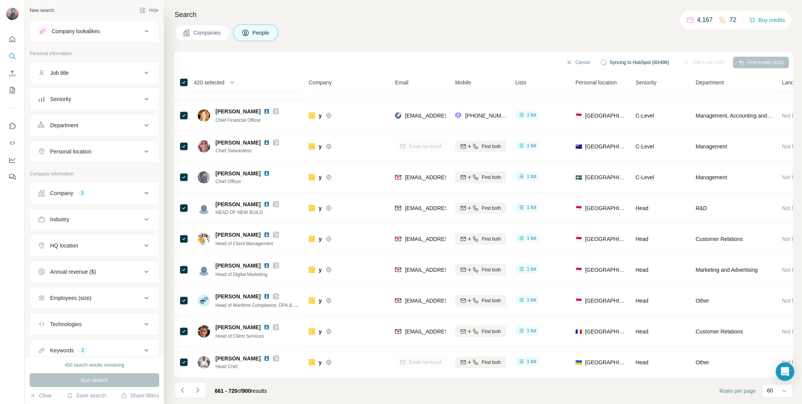
click at [199, 388] on icon "Navigate to next page" at bounding box center [198, 390] width 8 height 8
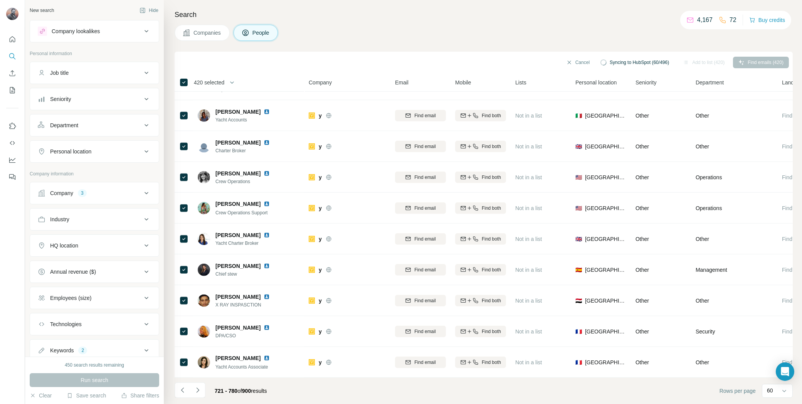
click at [199, 388] on icon "Navigate to next page" at bounding box center [198, 390] width 8 height 8
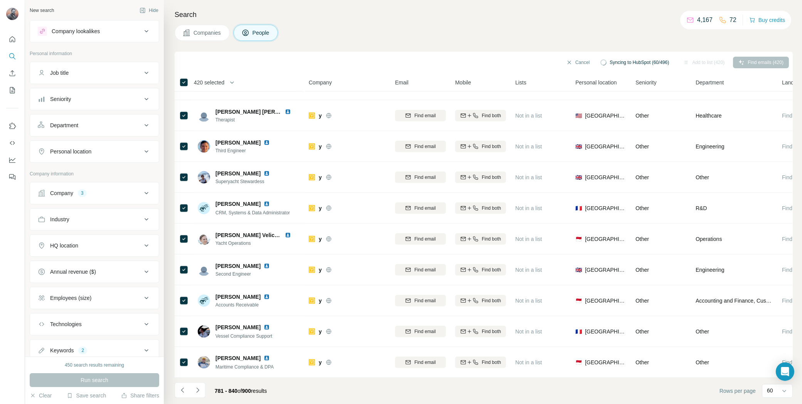
click at [199, 388] on icon "Navigate to next page" at bounding box center [198, 390] width 8 height 8
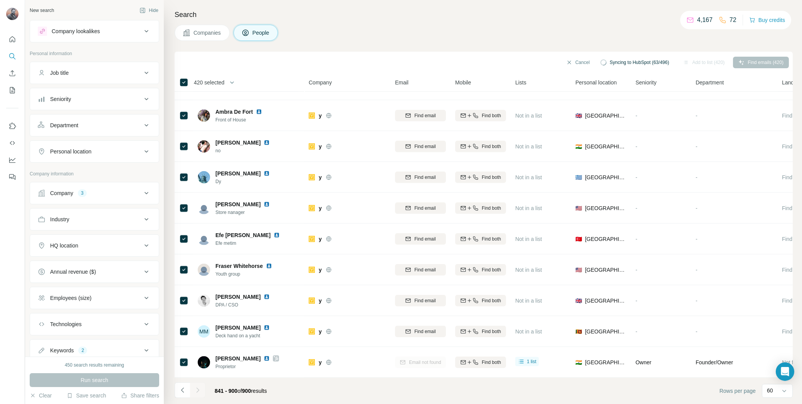
click at [199, 388] on div at bounding box center [197, 389] width 15 height 15
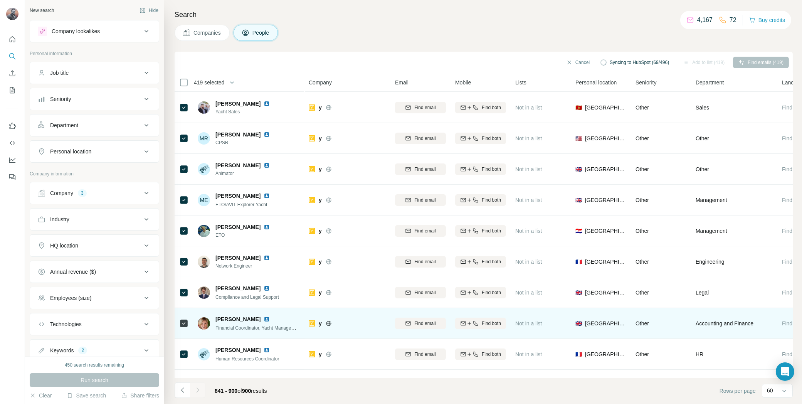
scroll to position [0, 0]
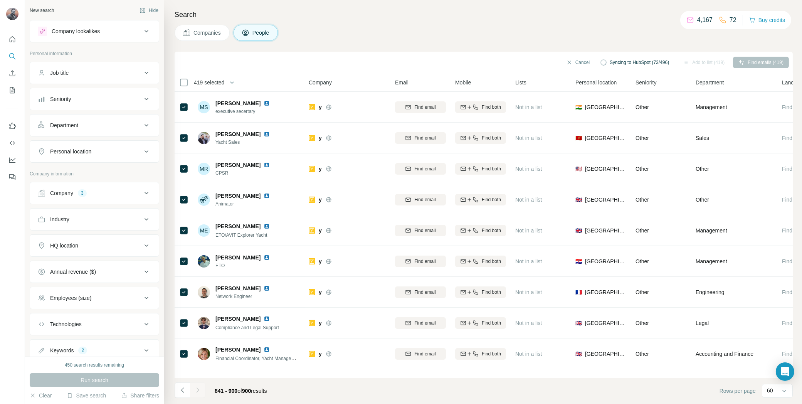
drag, startPoint x: 183, startPoint y: 387, endPoint x: 197, endPoint y: 388, distance: 13.9
click at [183, 388] on icon "Navigate to previous page" at bounding box center [182, 389] width 3 height 5
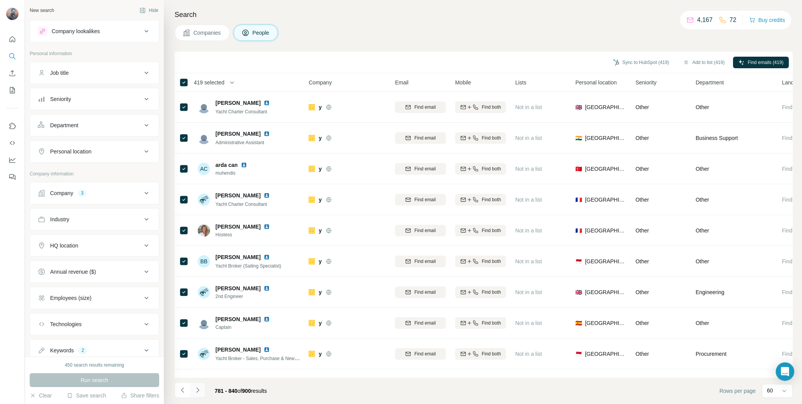
click at [200, 388] on icon "Navigate to next page" at bounding box center [198, 390] width 8 height 8
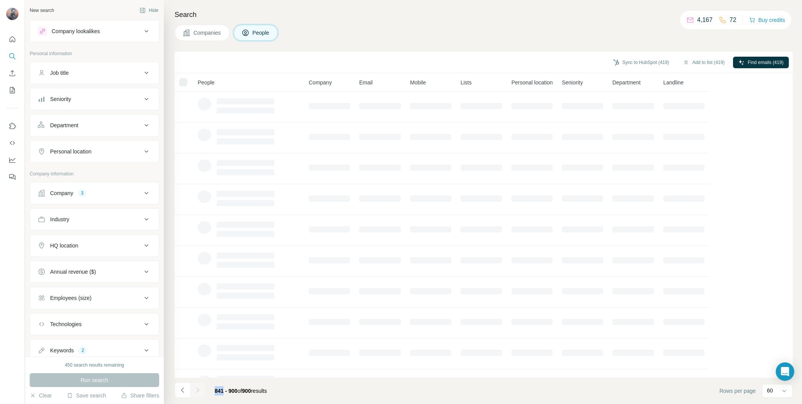
click at [200, 388] on div at bounding box center [197, 389] width 15 height 15
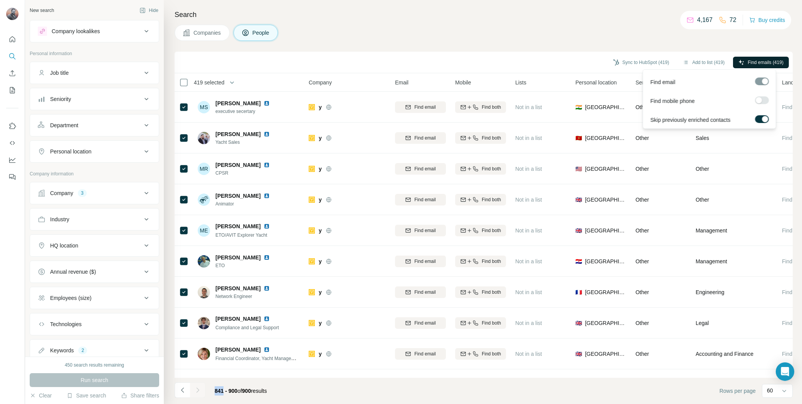
click at [758, 63] on span "Find emails (419)" at bounding box center [765, 62] width 36 height 7
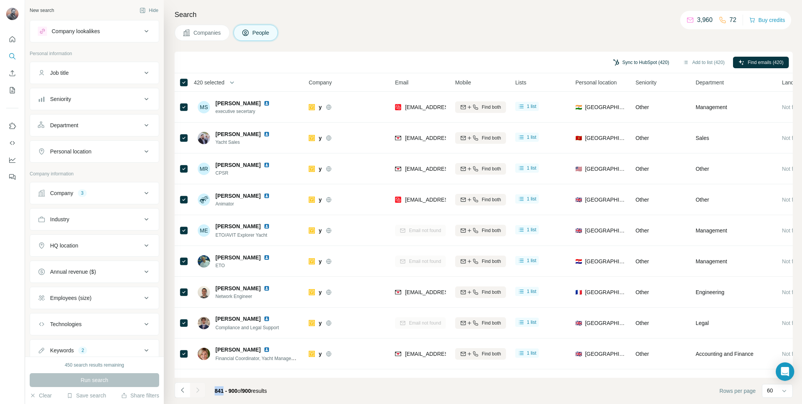
click at [641, 61] on button "Sync to HubSpot (420)" at bounding box center [641, 63] width 67 height 12
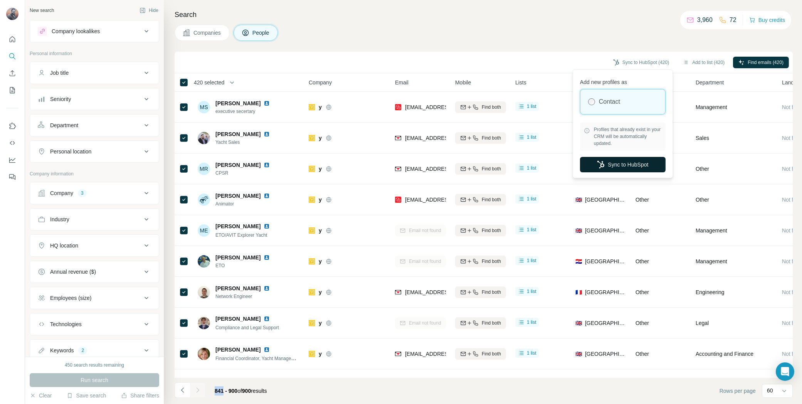
click at [651, 161] on button "Sync to HubSpot" at bounding box center [623, 164] width 86 height 15
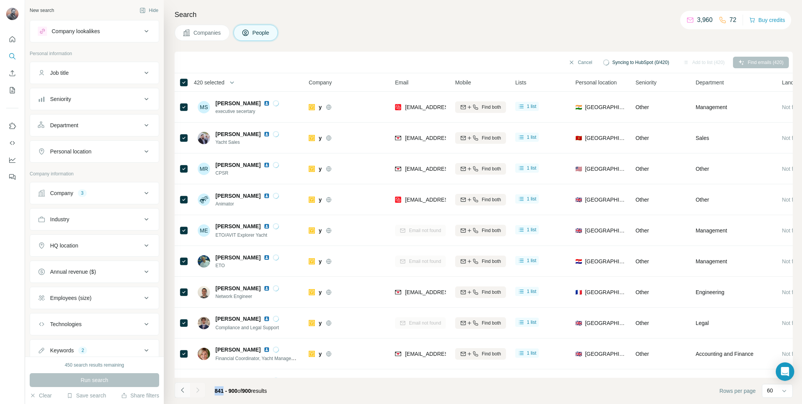
click at [181, 390] on icon "Navigate to previous page" at bounding box center [182, 389] width 3 height 5
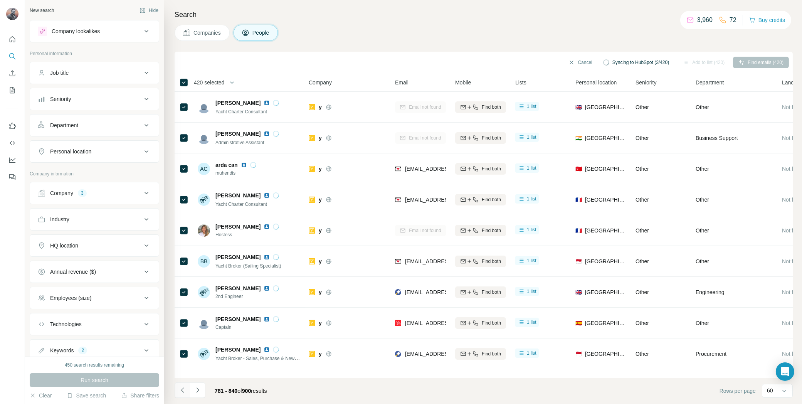
click at [182, 390] on icon "Navigate to previous page" at bounding box center [183, 390] width 8 height 8
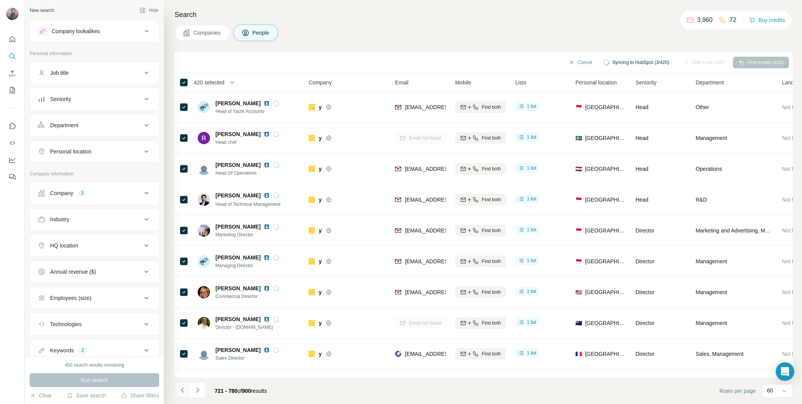
click at [182, 390] on icon "Navigate to previous page" at bounding box center [183, 390] width 8 height 8
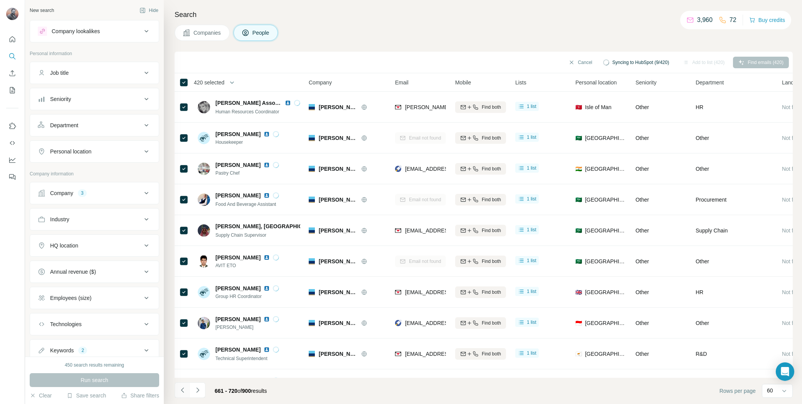
click at [179, 390] on icon "Navigate to previous page" at bounding box center [183, 390] width 8 height 8
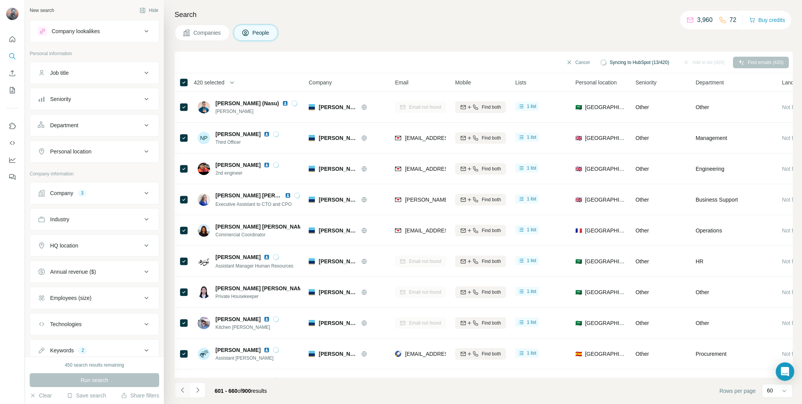
click at [178, 388] on button "Navigate to previous page" at bounding box center [182, 389] width 15 height 15
